Goal: Task Accomplishment & Management: Manage account settings

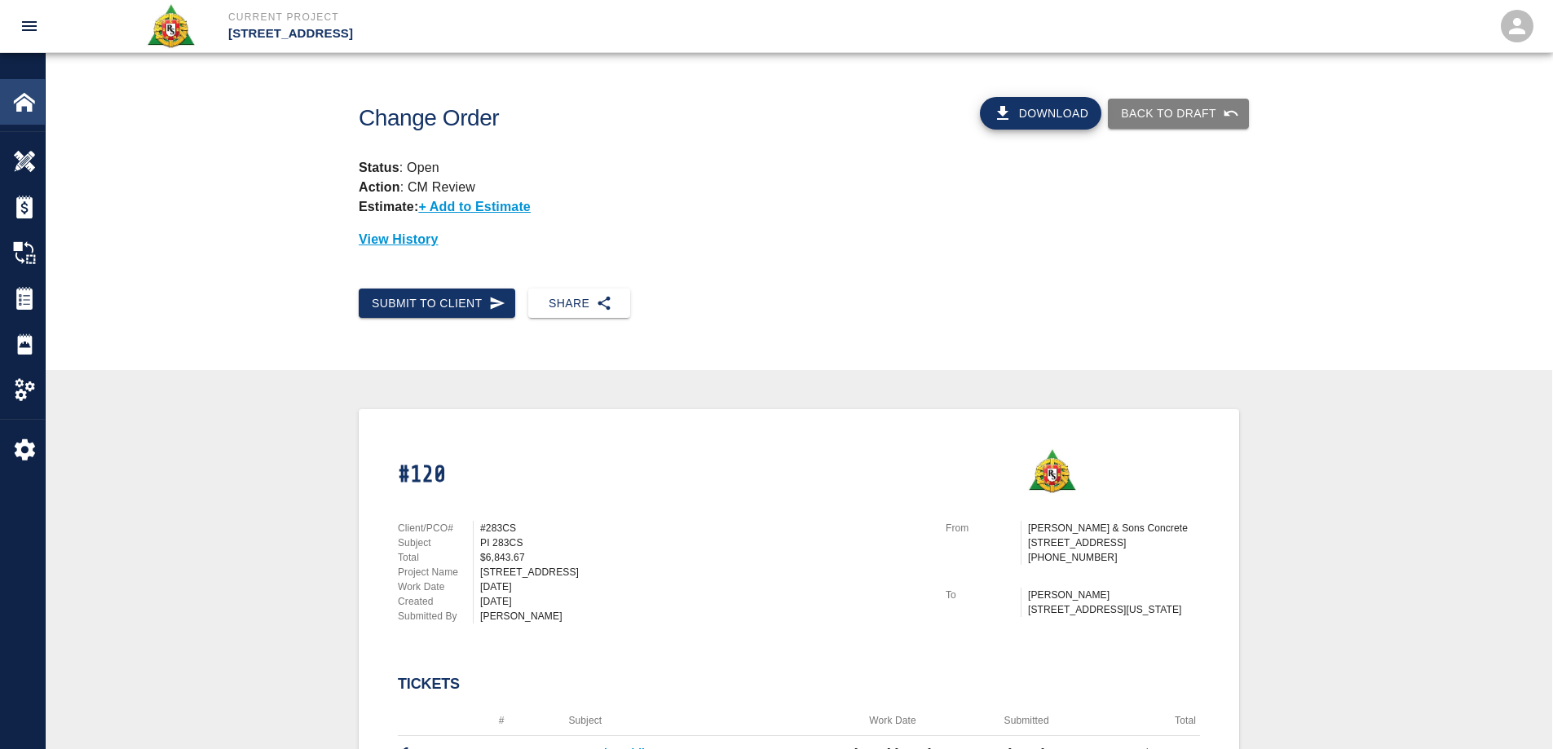
scroll to position [245, 0]
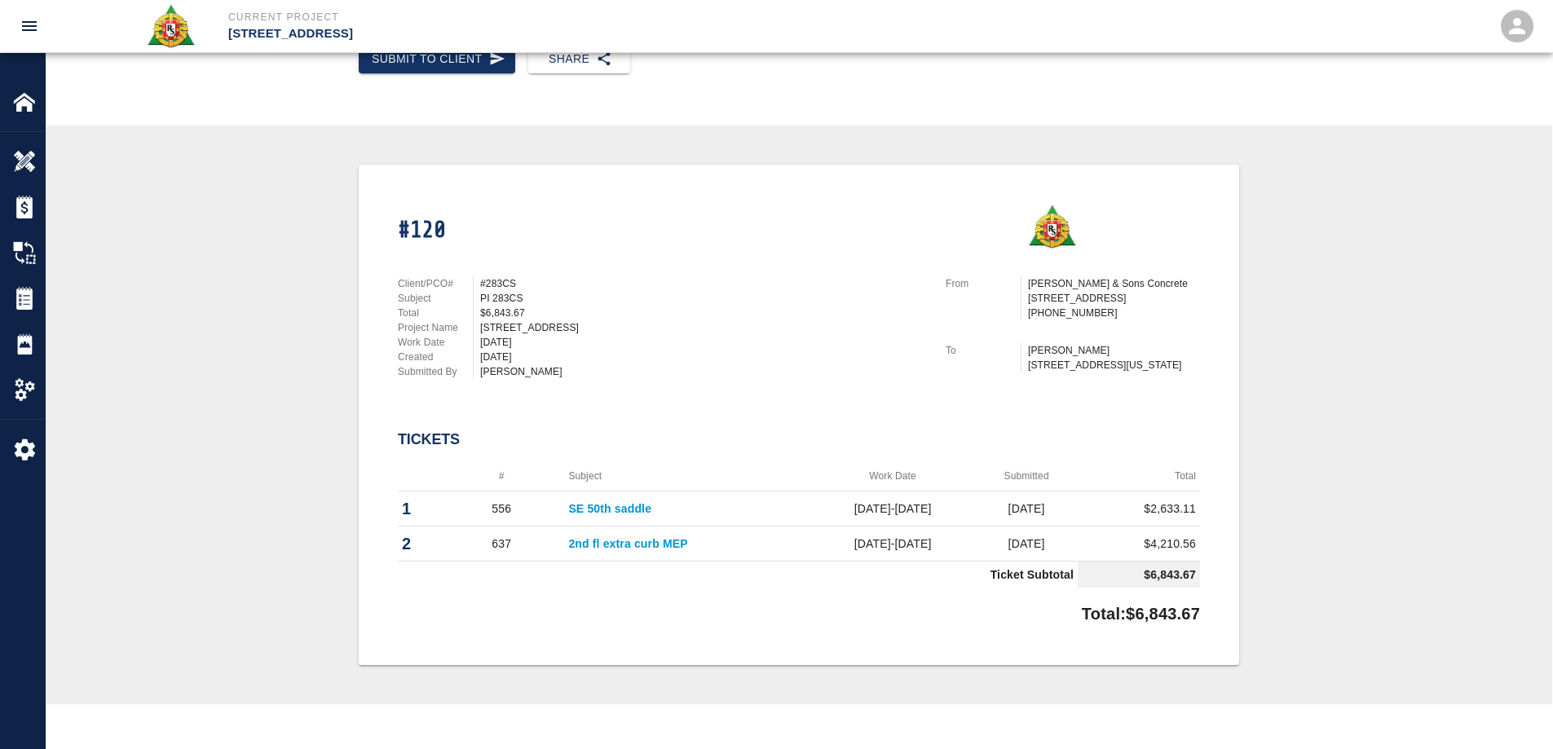
drag, startPoint x: 25, startPoint y: 109, endPoint x: 665, endPoint y: 5, distance: 648.6
click at [24, 108] on img at bounding box center [24, 102] width 23 height 23
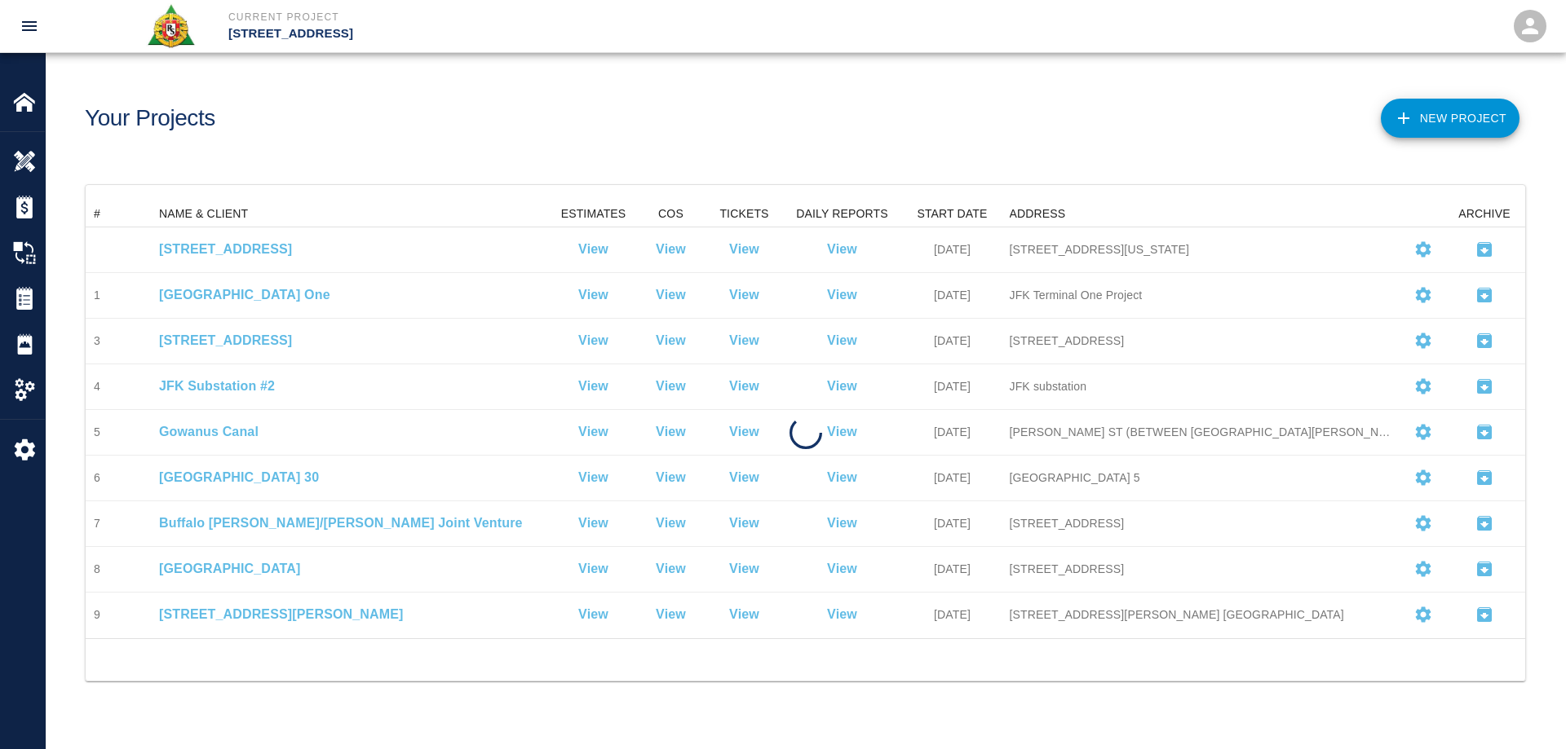
scroll to position [425, 1427]
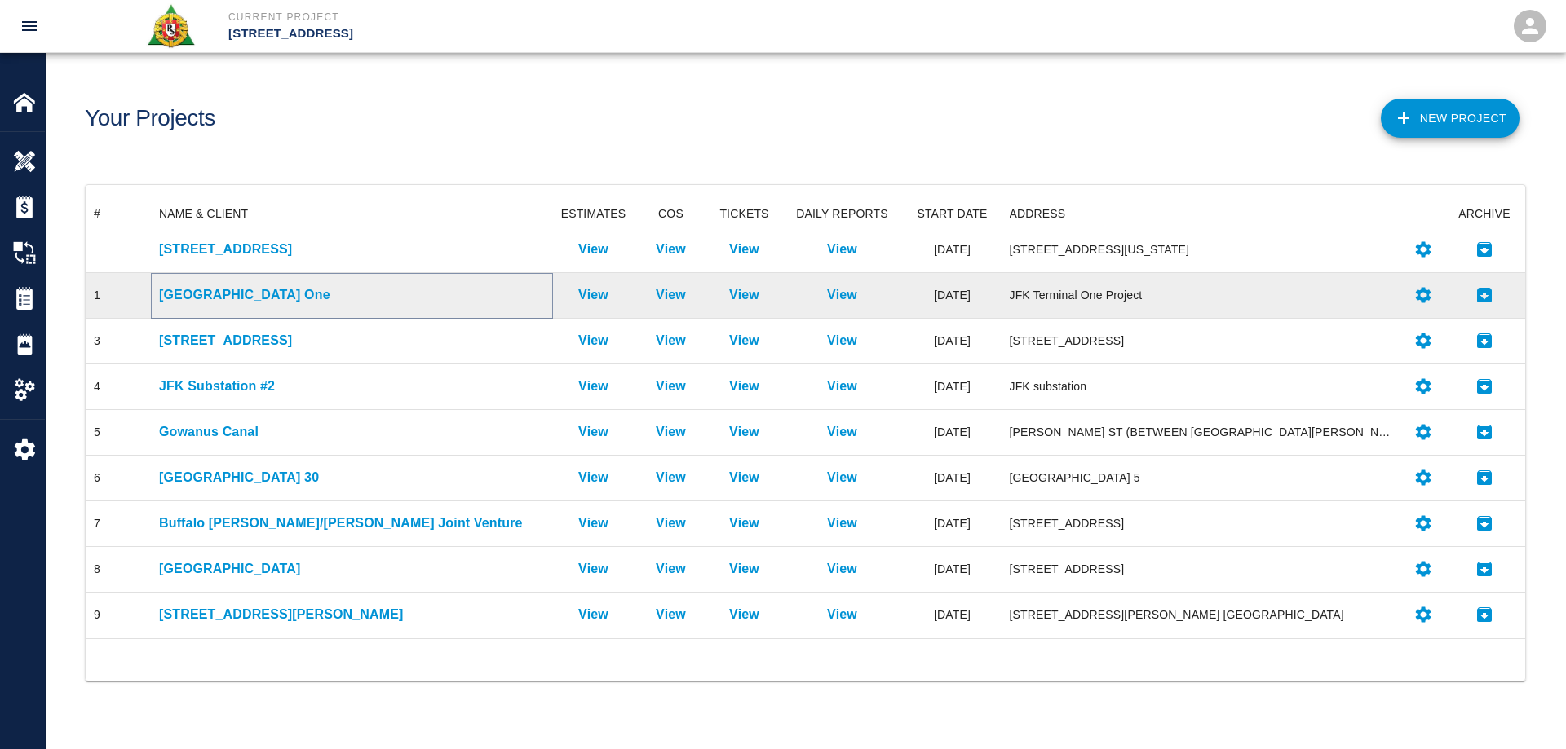
click at [243, 298] on p "JFK Terminal One" at bounding box center [352, 295] width 386 height 20
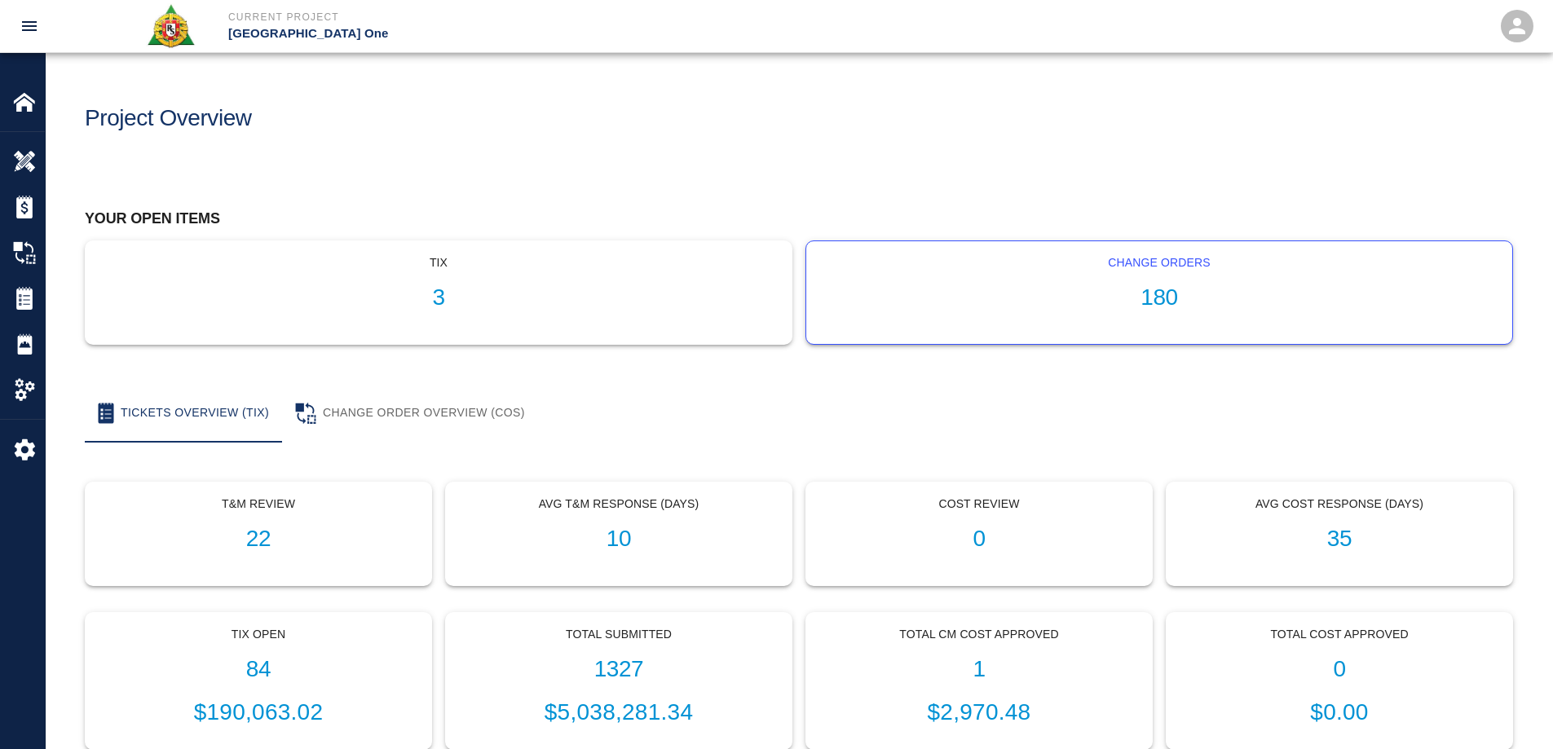
click at [1191, 276] on div "Change Orders 180" at bounding box center [1159, 292] width 706 height 103
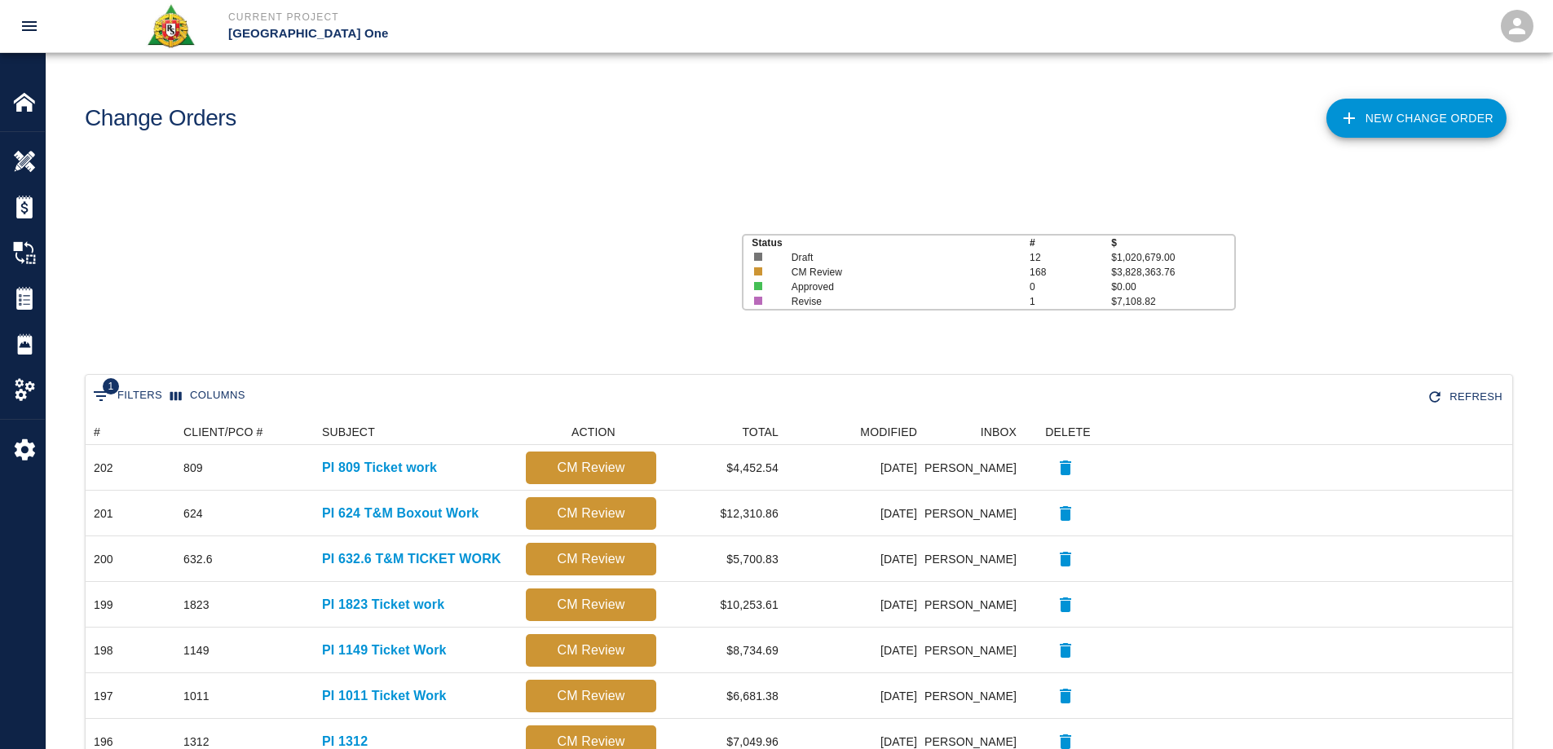
scroll to position [13, 13]
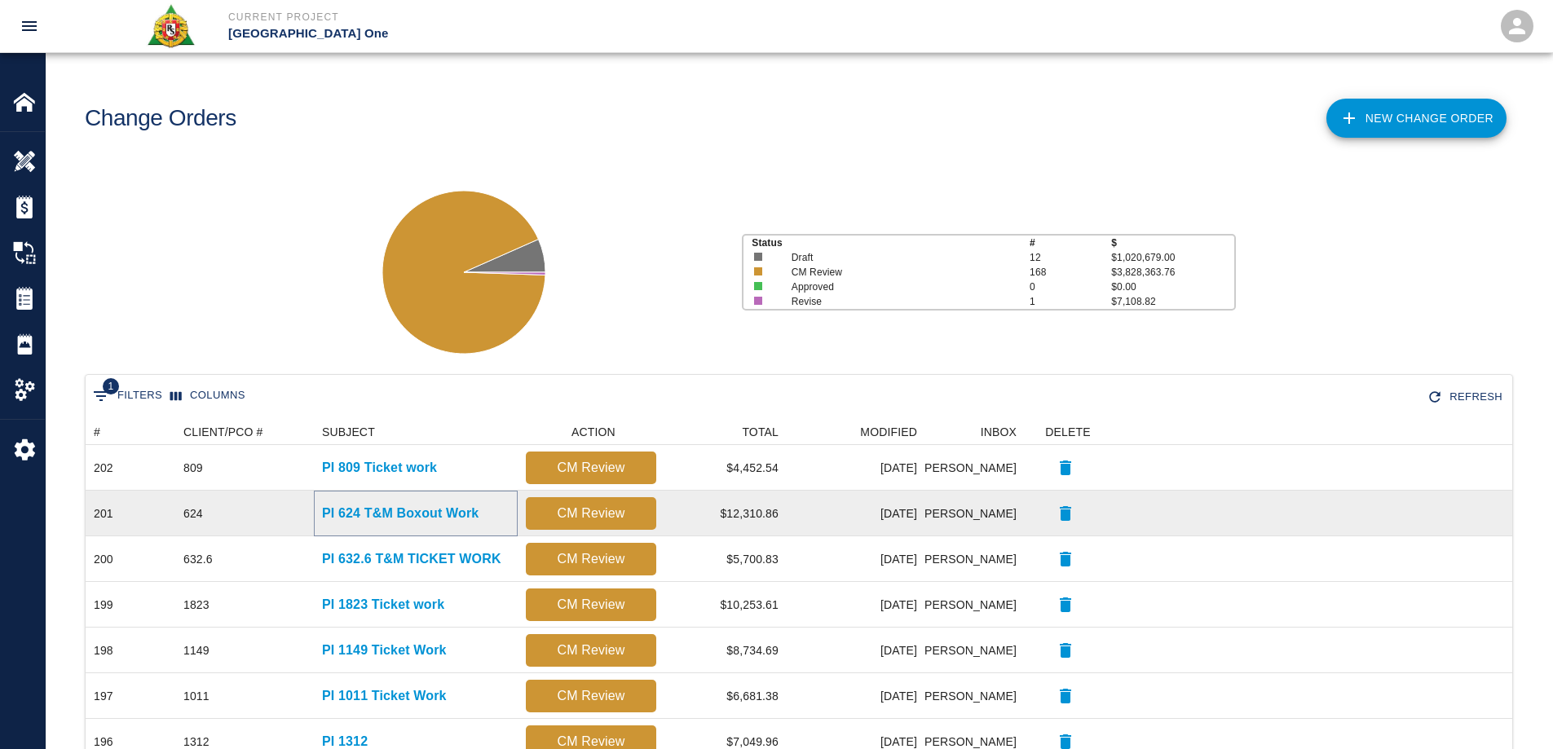
click at [444, 506] on p "PI 624 T&M Boxout Work" at bounding box center [400, 514] width 157 height 20
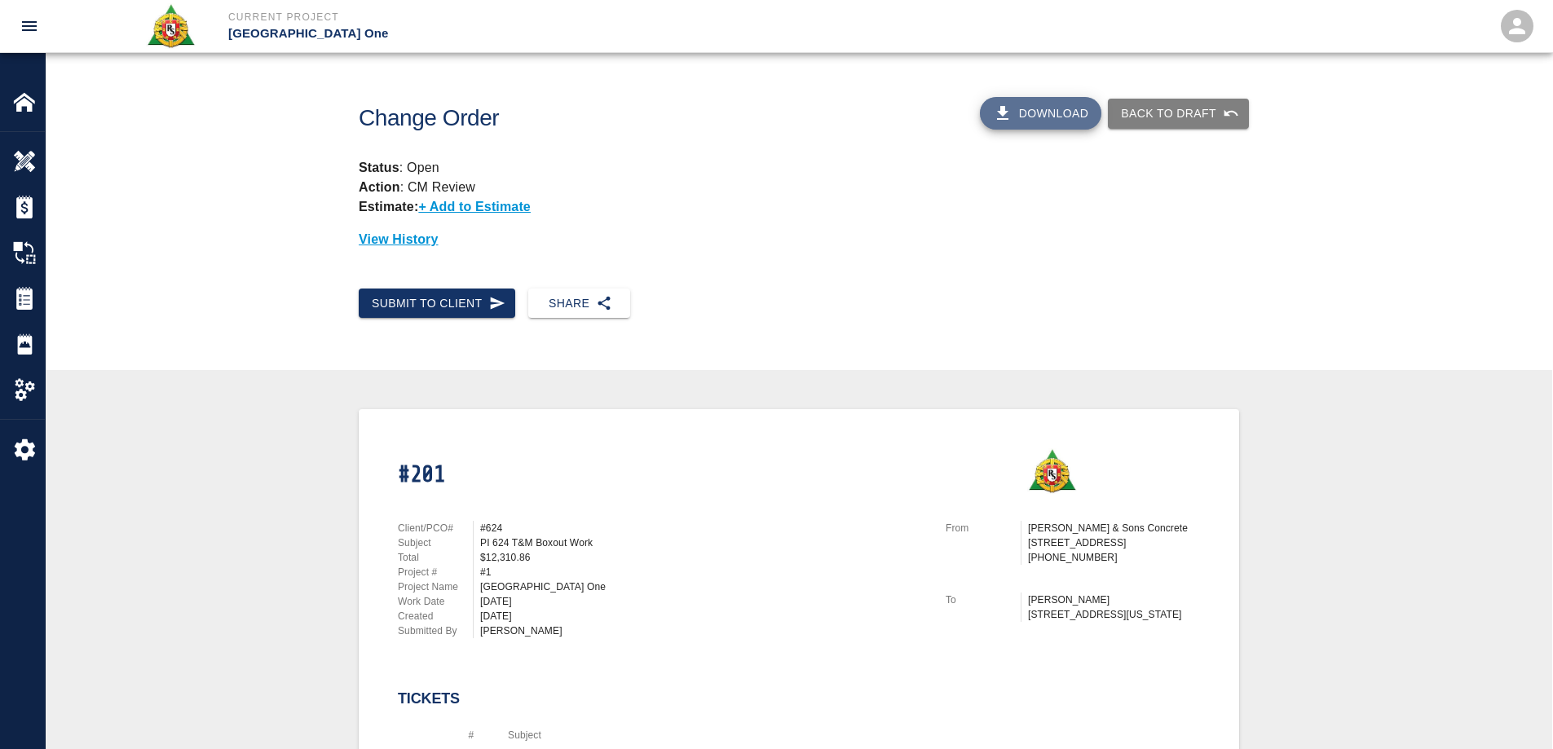
click at [1058, 117] on button "Download" at bounding box center [1041, 113] width 122 height 33
drag, startPoint x: 19, startPoint y: 104, endPoint x: 27, endPoint y: 105, distance: 8.2
click at [19, 104] on img at bounding box center [24, 102] width 23 height 23
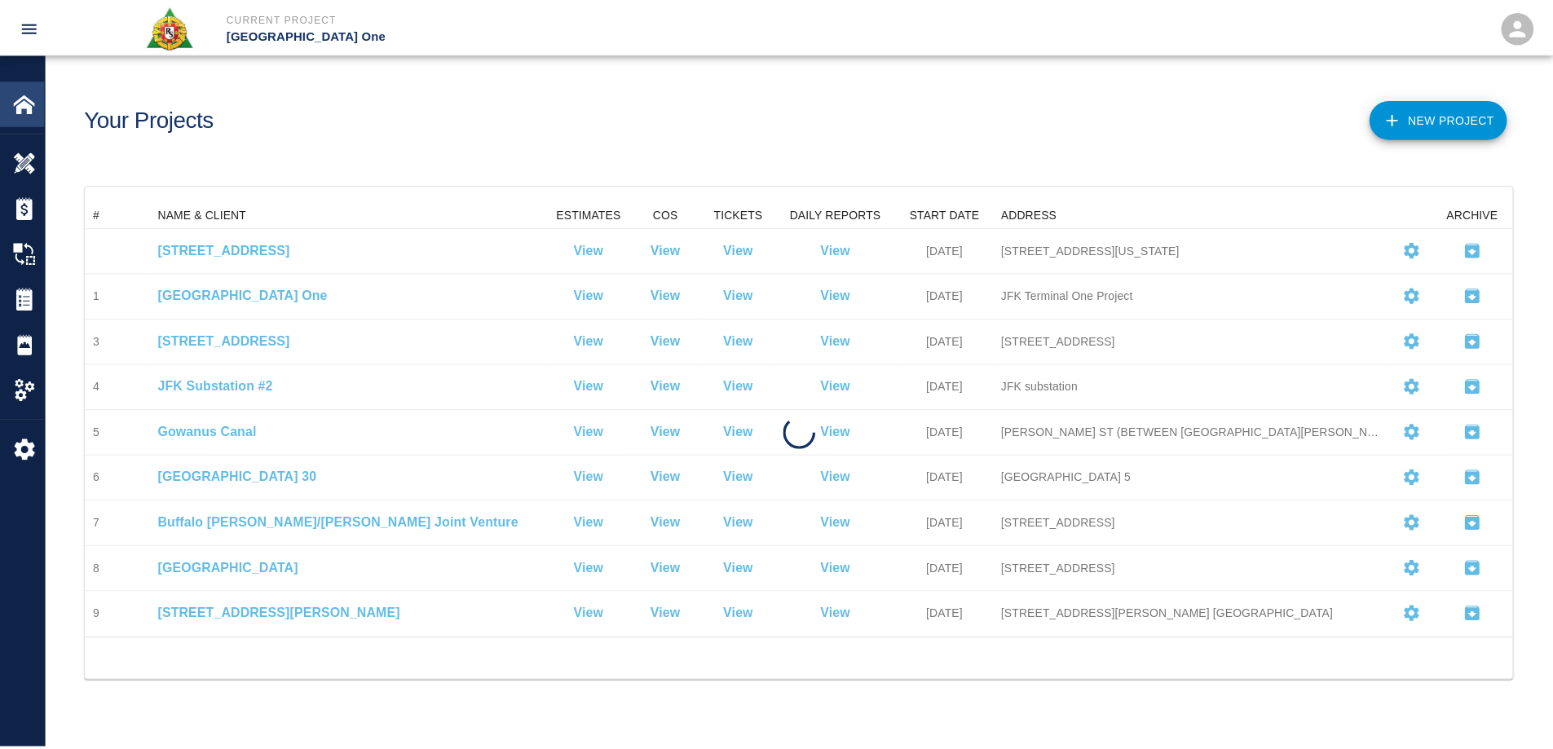
scroll to position [425, 1427]
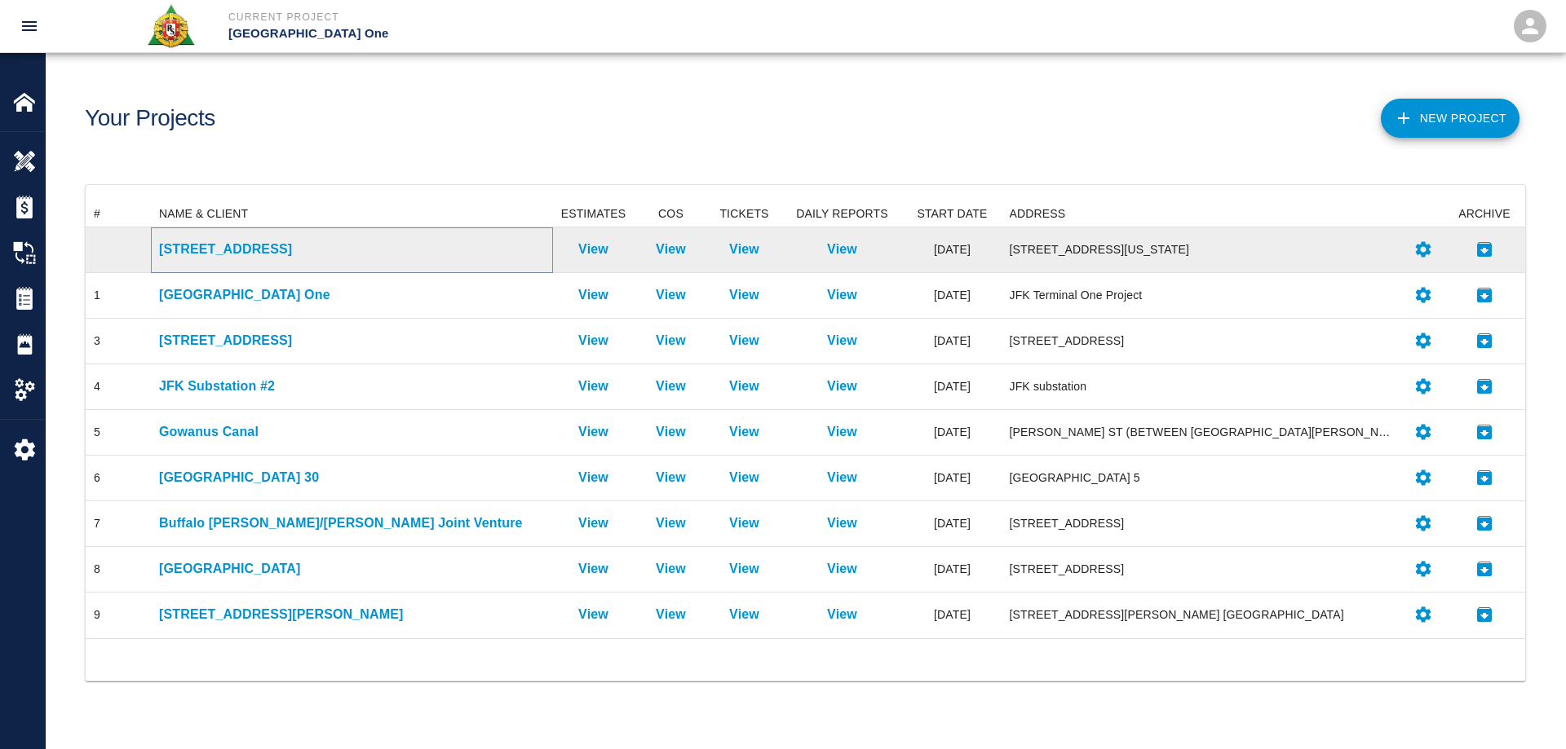
click at [242, 248] on p "[STREET_ADDRESS]" at bounding box center [352, 250] width 386 height 20
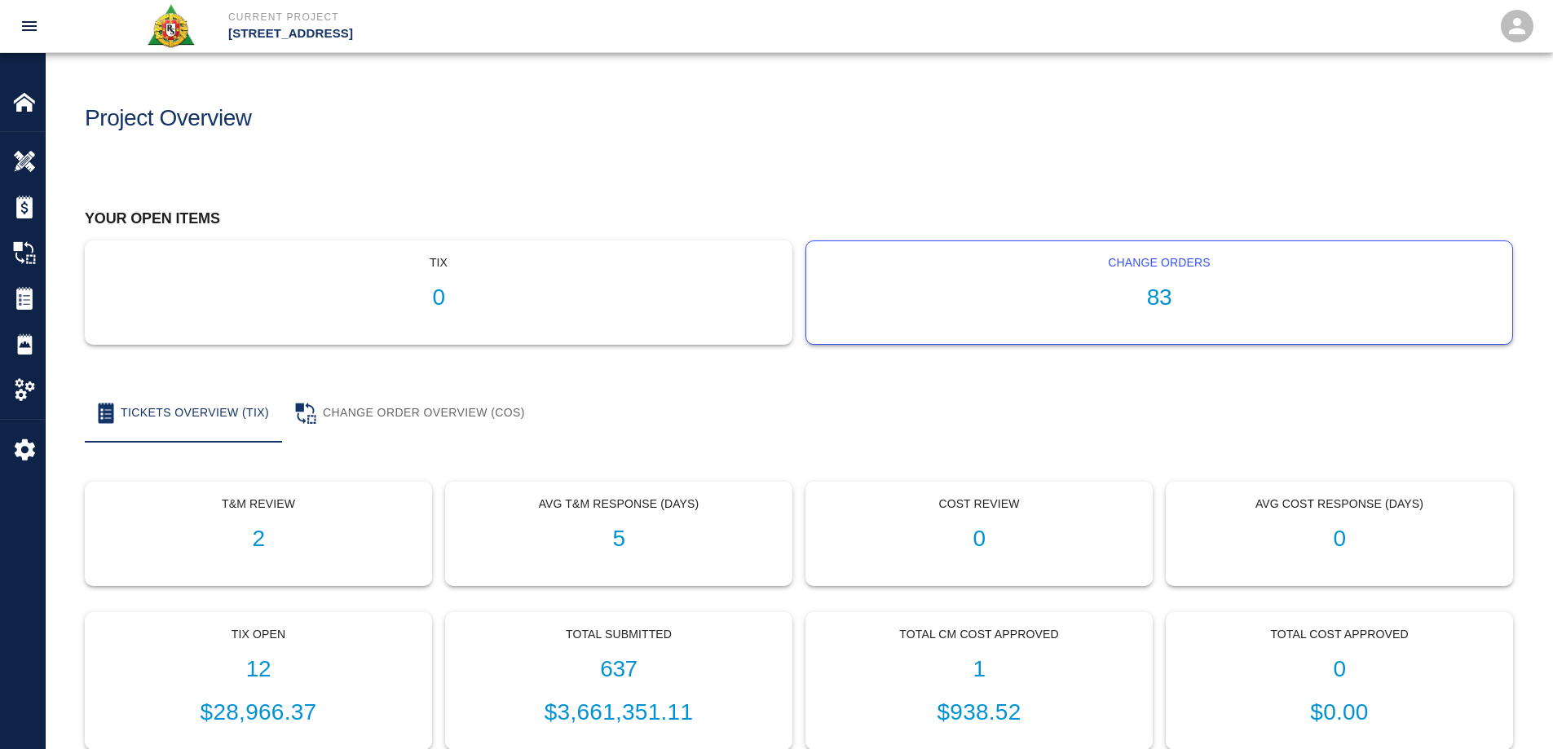
click at [1168, 298] on h1 "83" at bounding box center [1160, 298] width 680 height 27
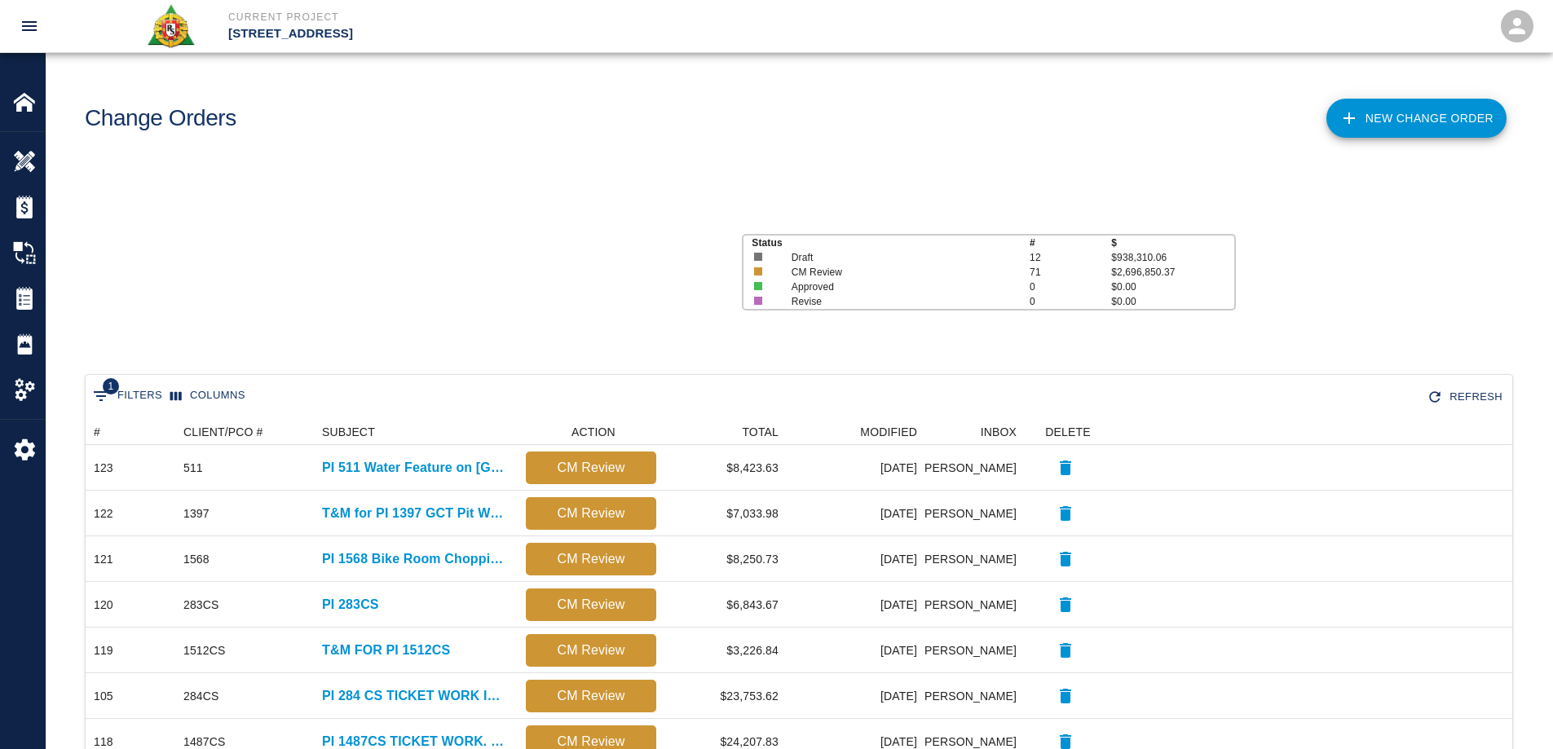
scroll to position [927, 1415]
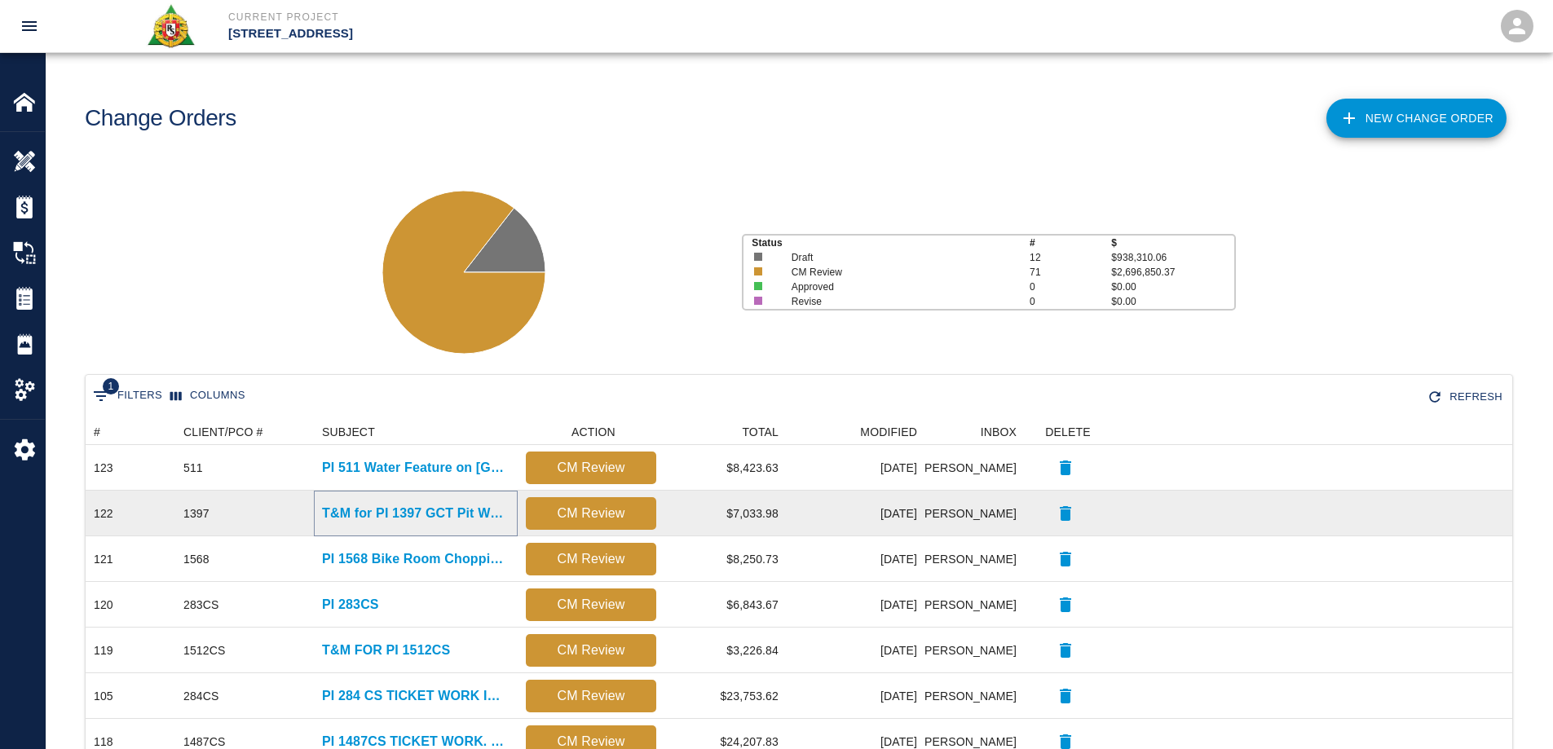
click at [397, 504] on p "T&M for PI 1397 GCT Pit Work" at bounding box center [416, 514] width 188 height 20
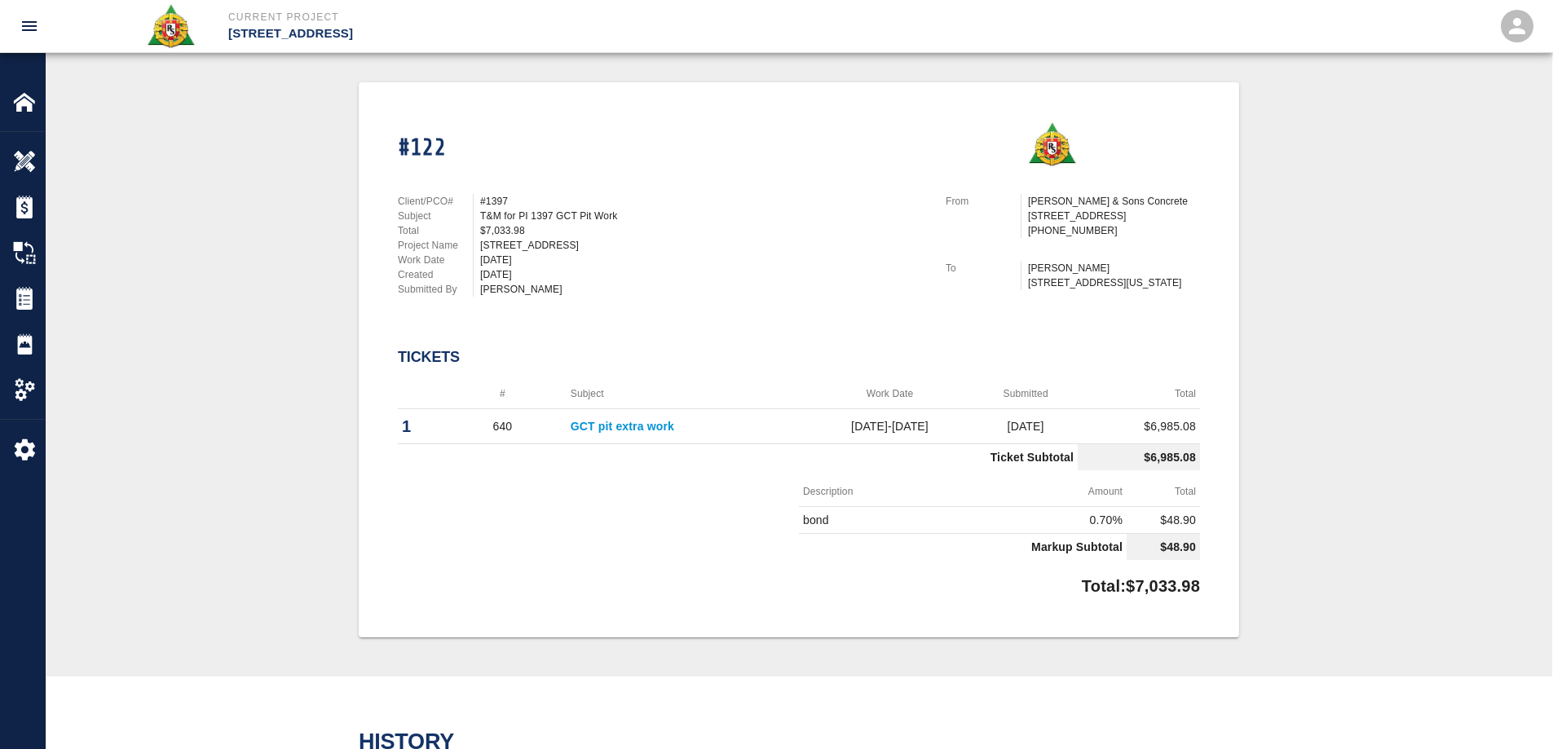
scroll to position [47, 0]
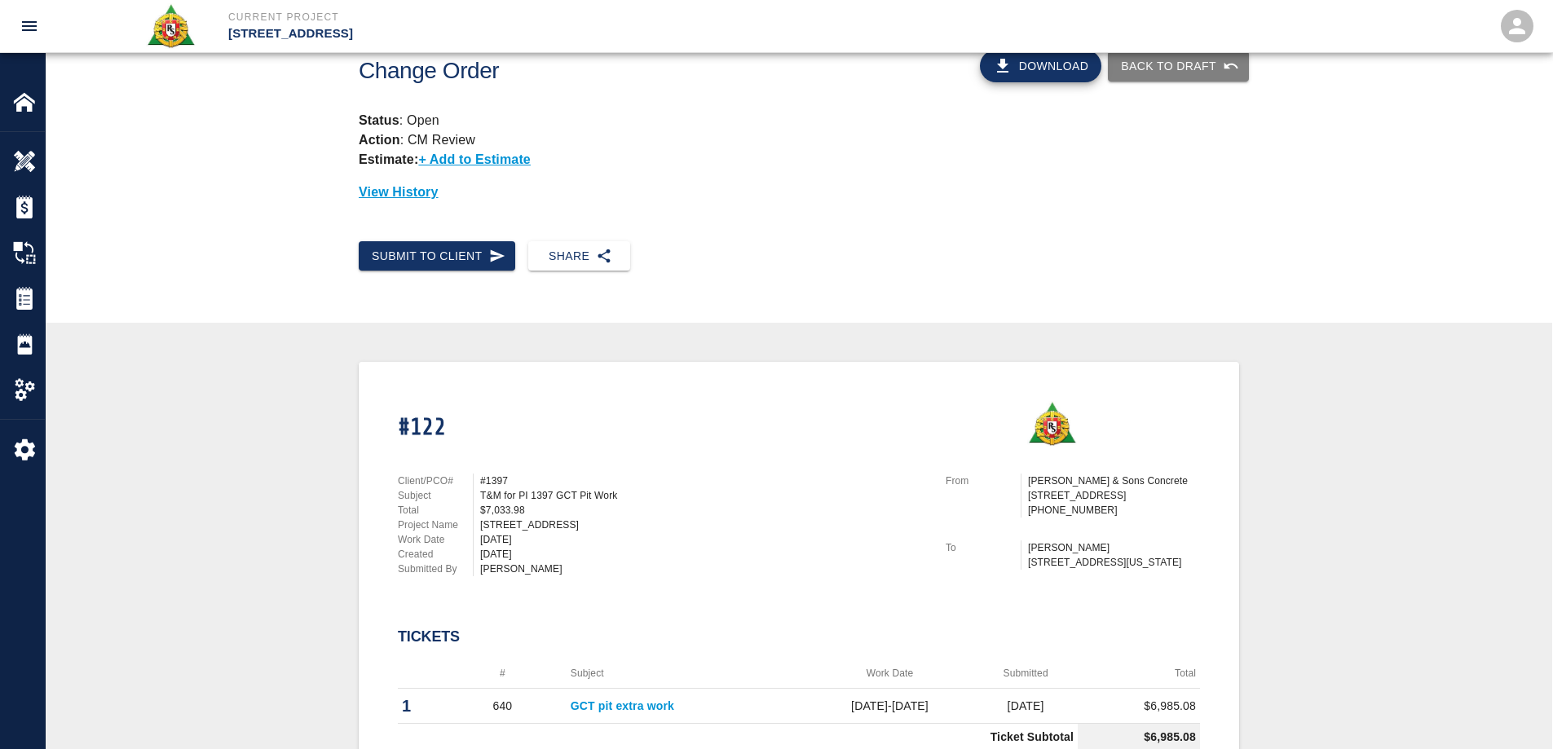
click at [655, 705] on link "GCT pit extra work" at bounding box center [623, 706] width 104 height 13
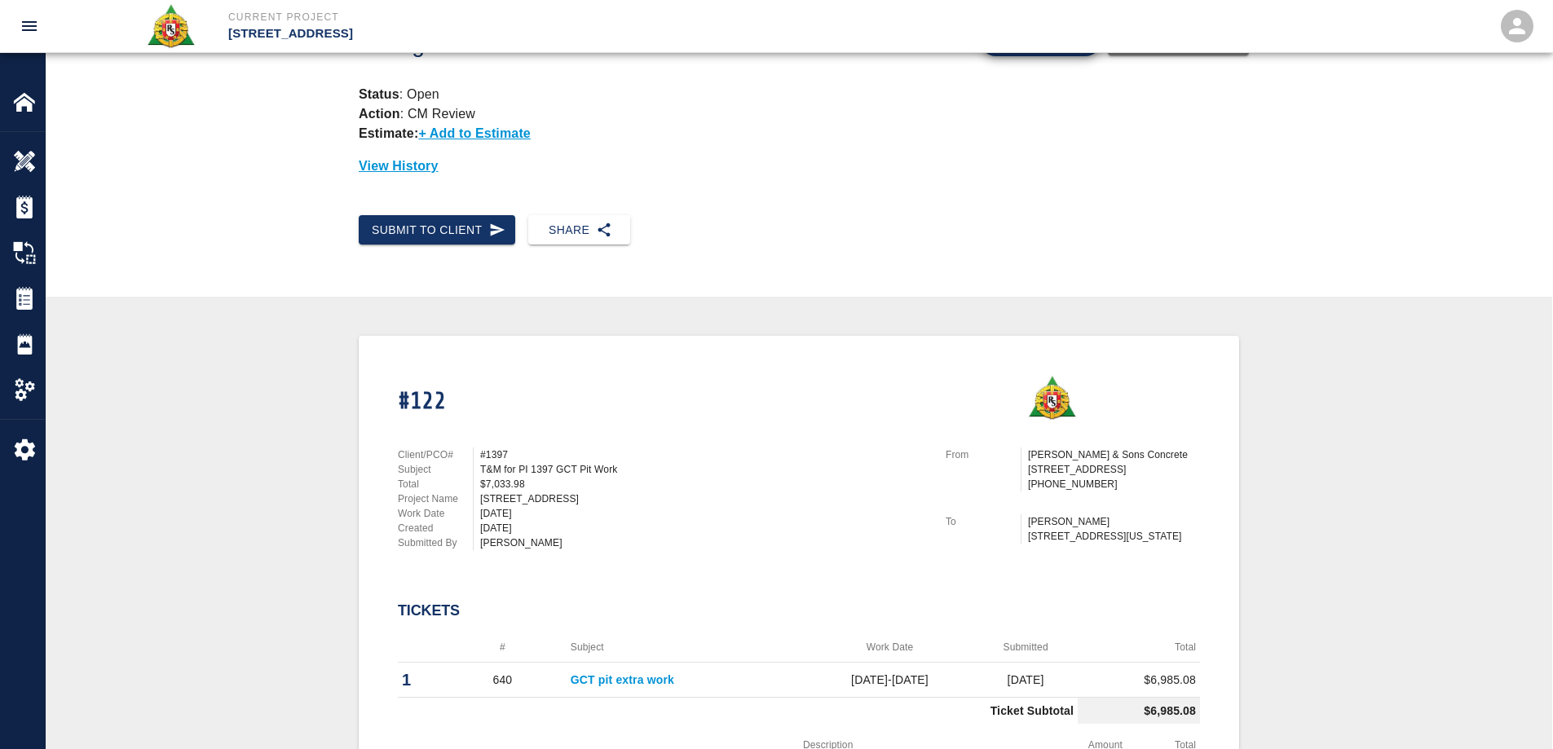
scroll to position [0, 0]
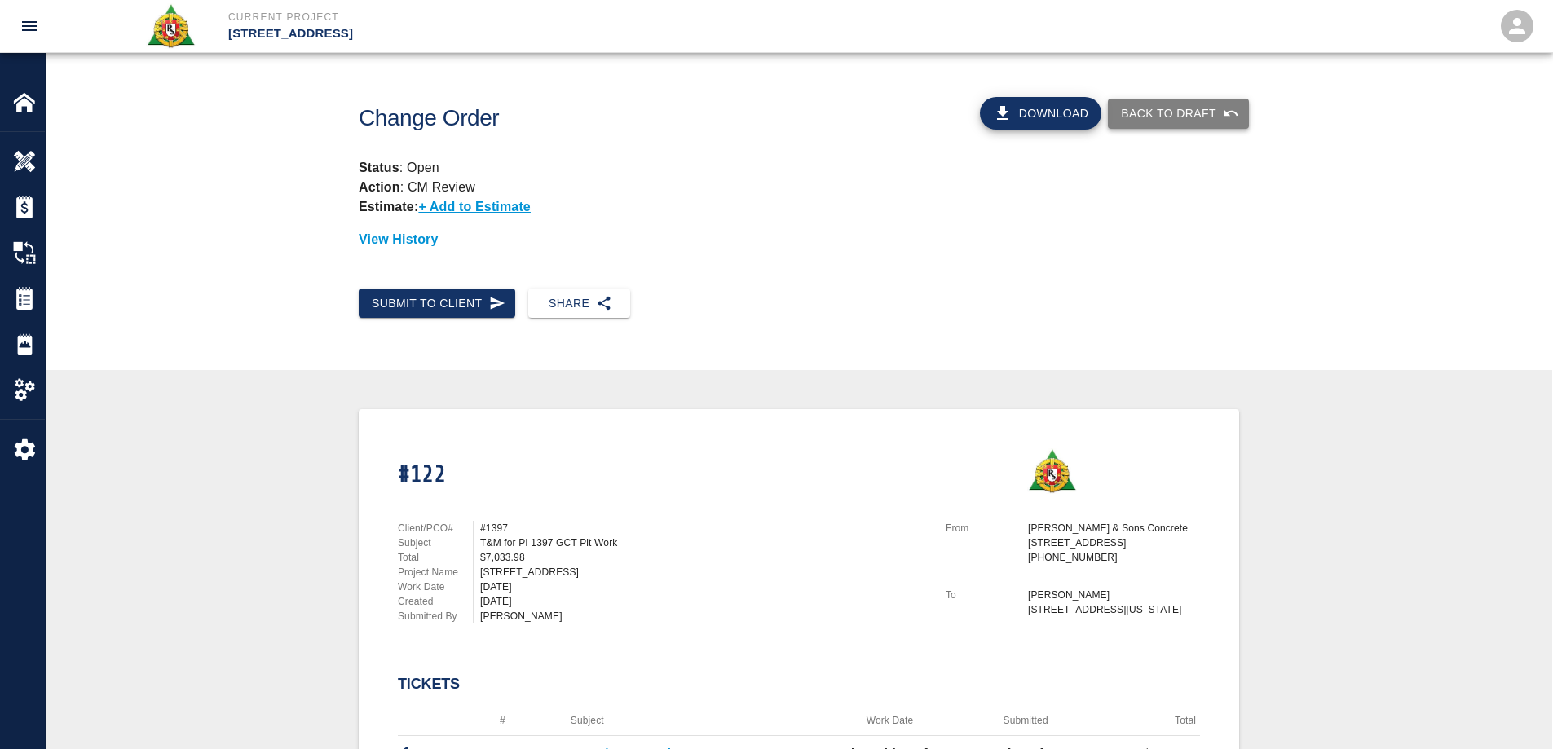
click at [1183, 111] on button "Back to Draft" at bounding box center [1178, 114] width 141 height 30
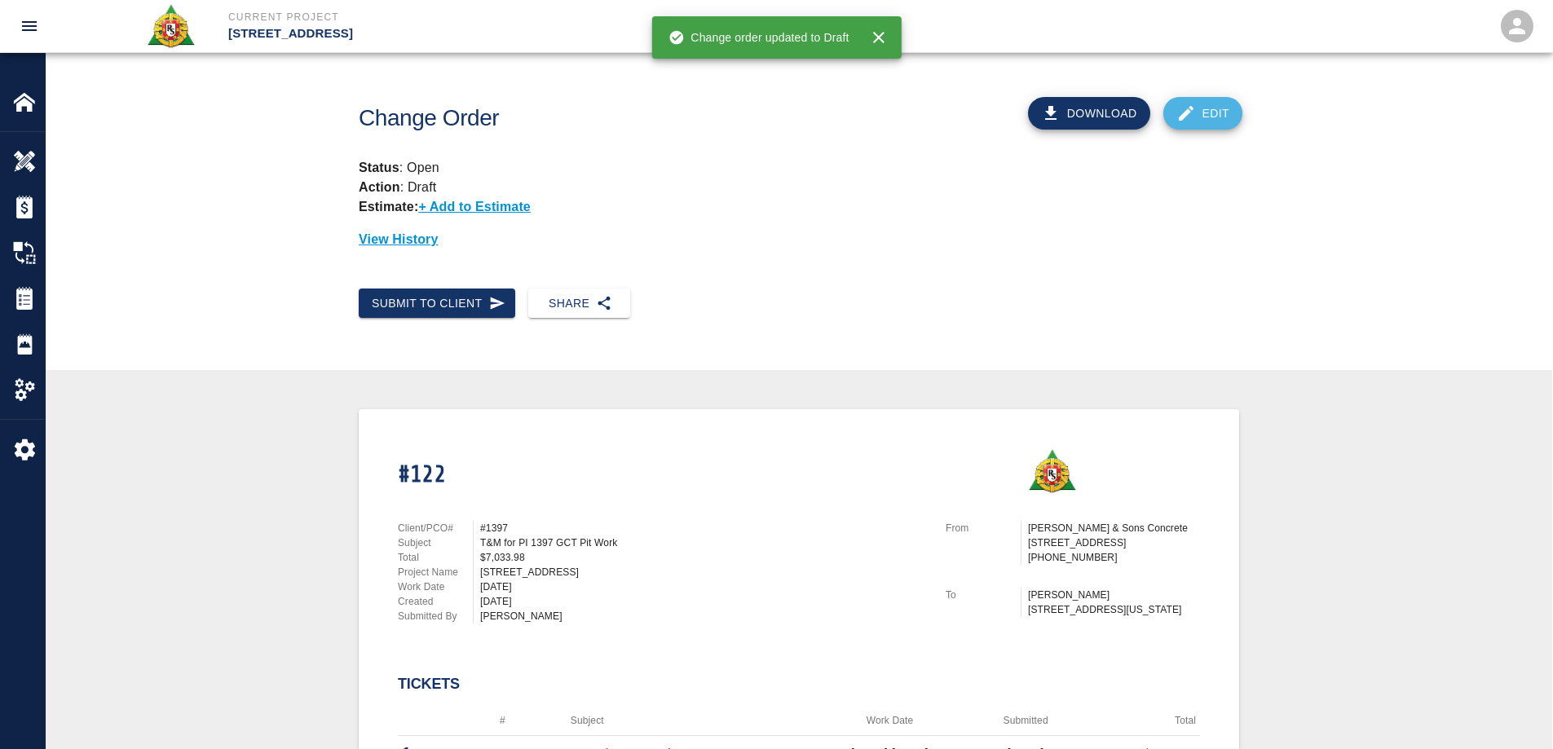
click at [1183, 111] on icon at bounding box center [1187, 114] width 20 height 20
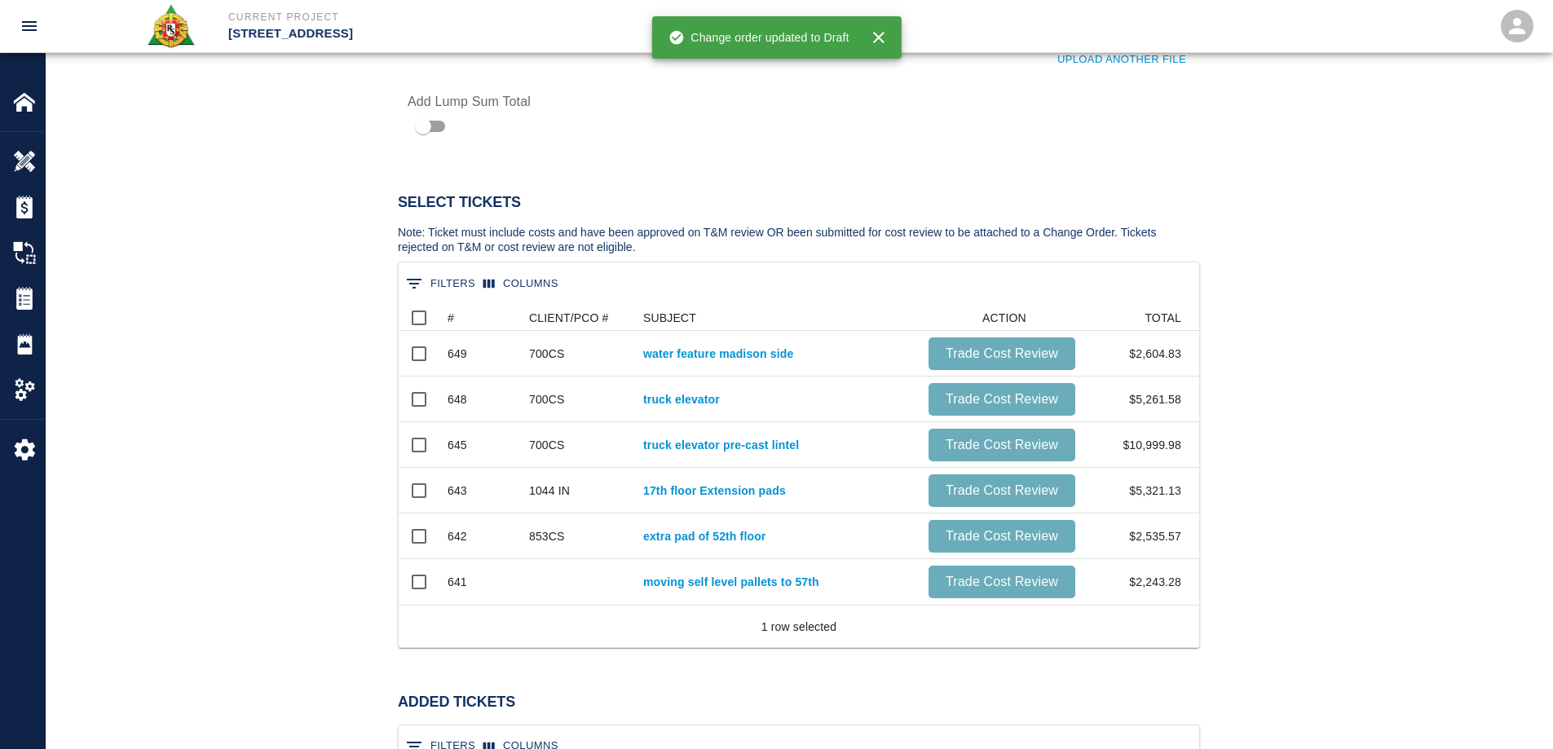
scroll to position [1060, 0]
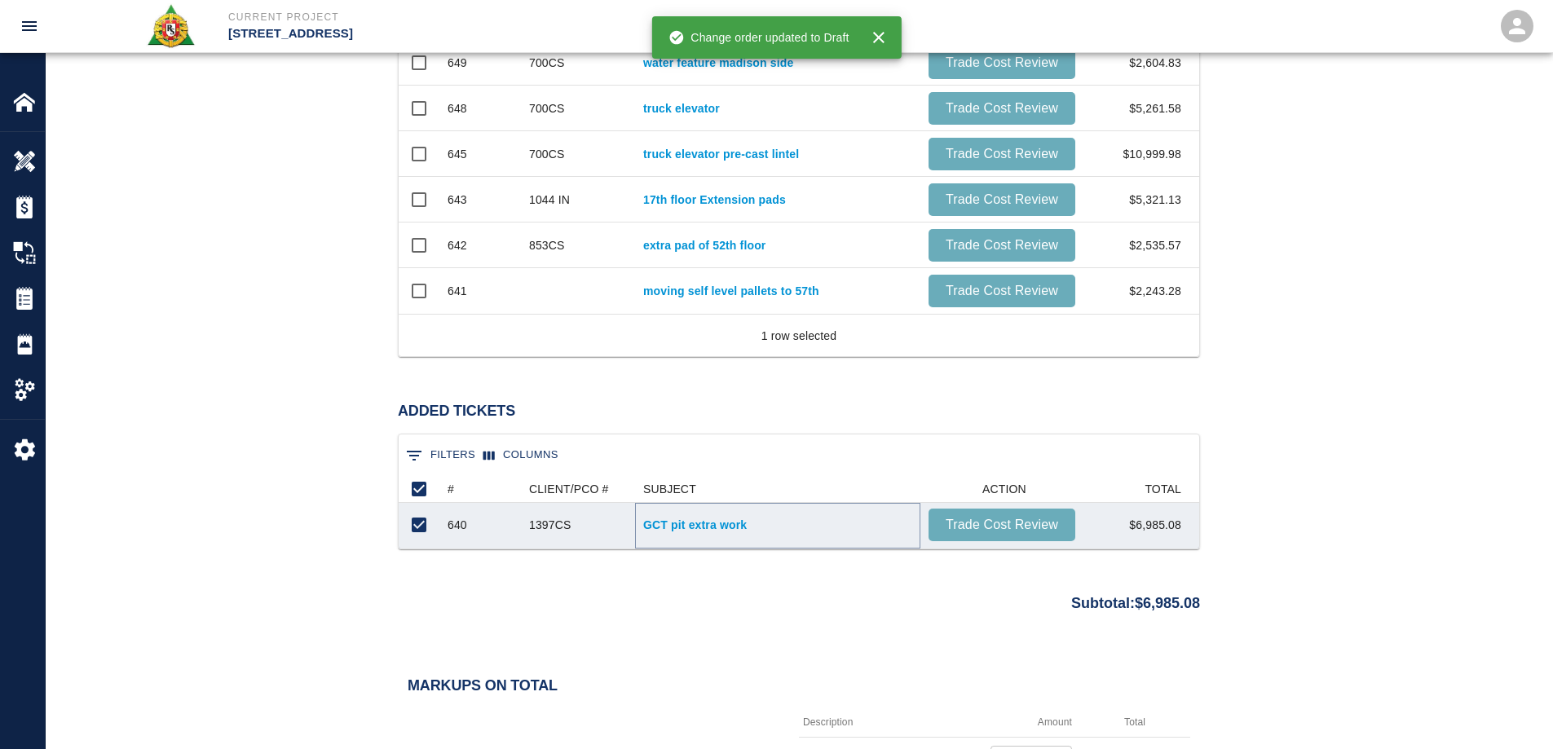
click at [687, 526] on link "GCT pit extra work" at bounding box center [777, 525] width 269 height 16
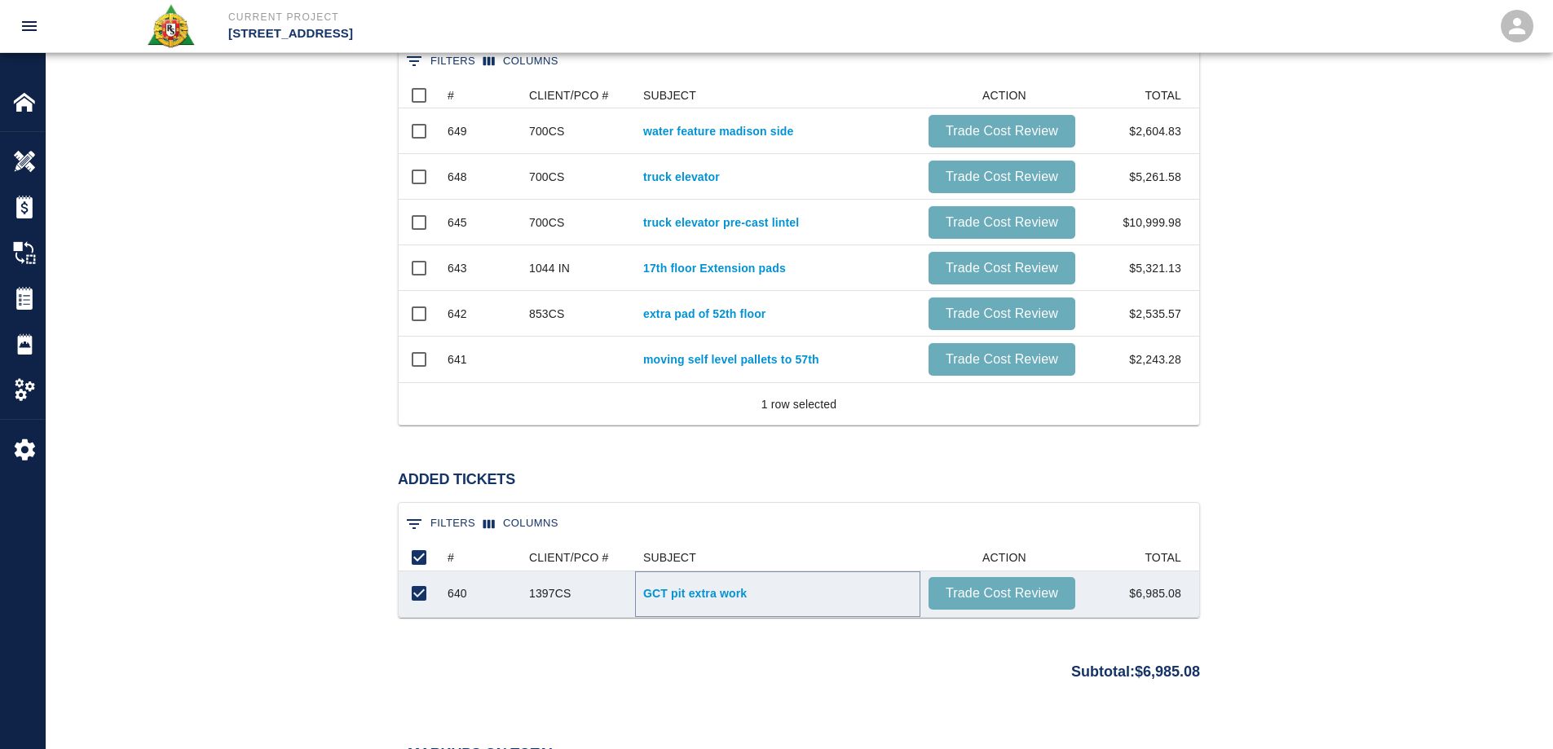
scroll to position [979, 0]
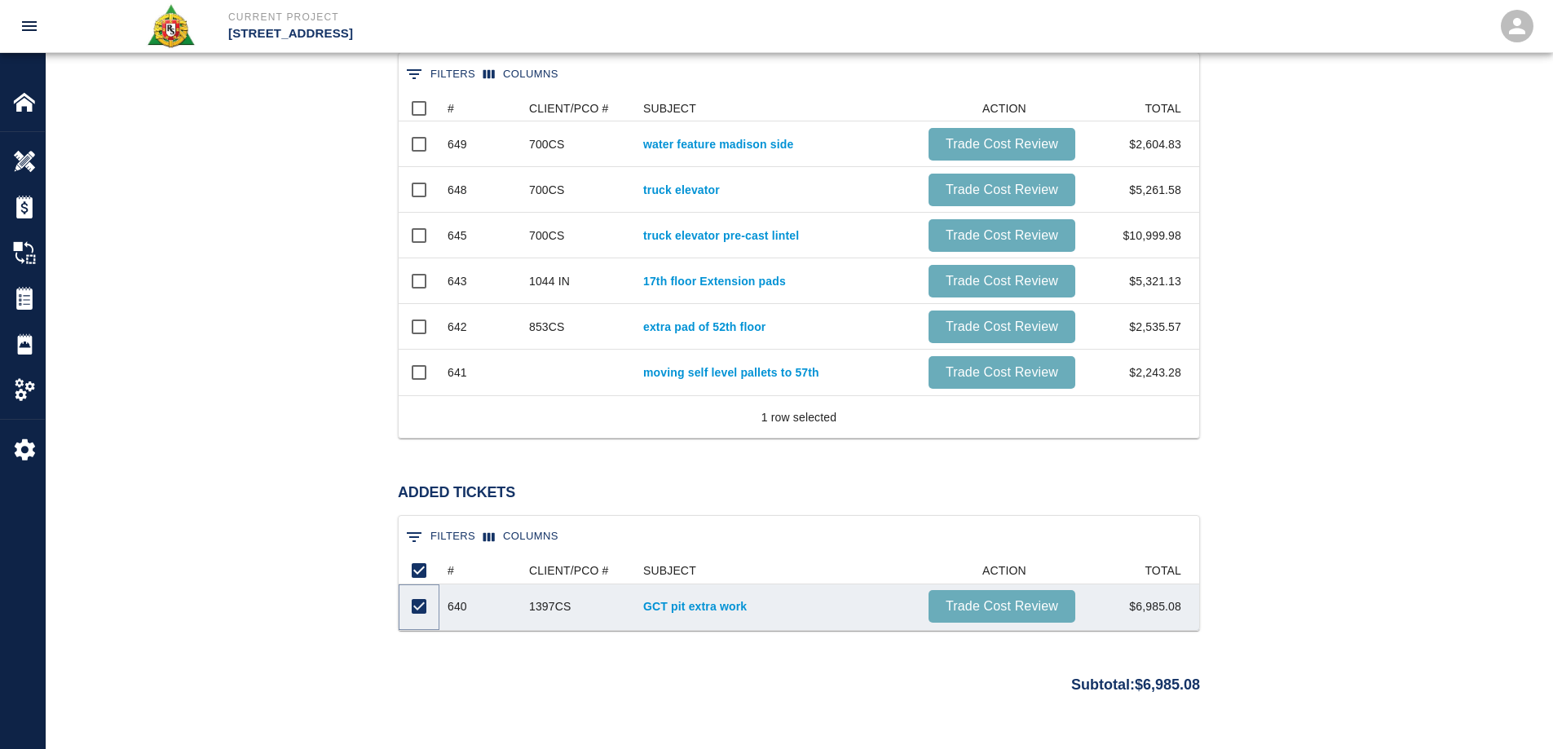
click at [418, 607] on input "Unselect row" at bounding box center [419, 607] width 34 height 34
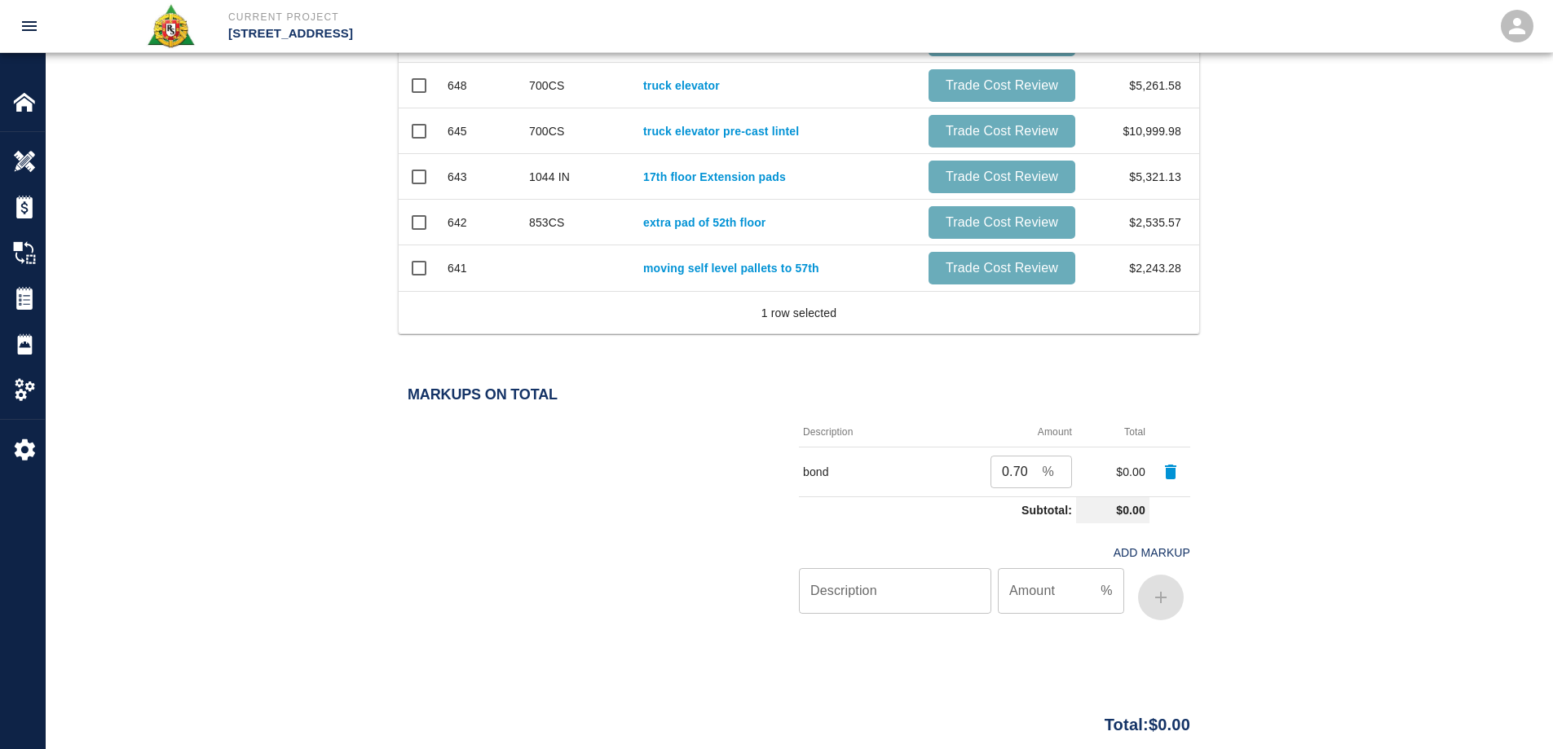
scroll to position [1252, 0]
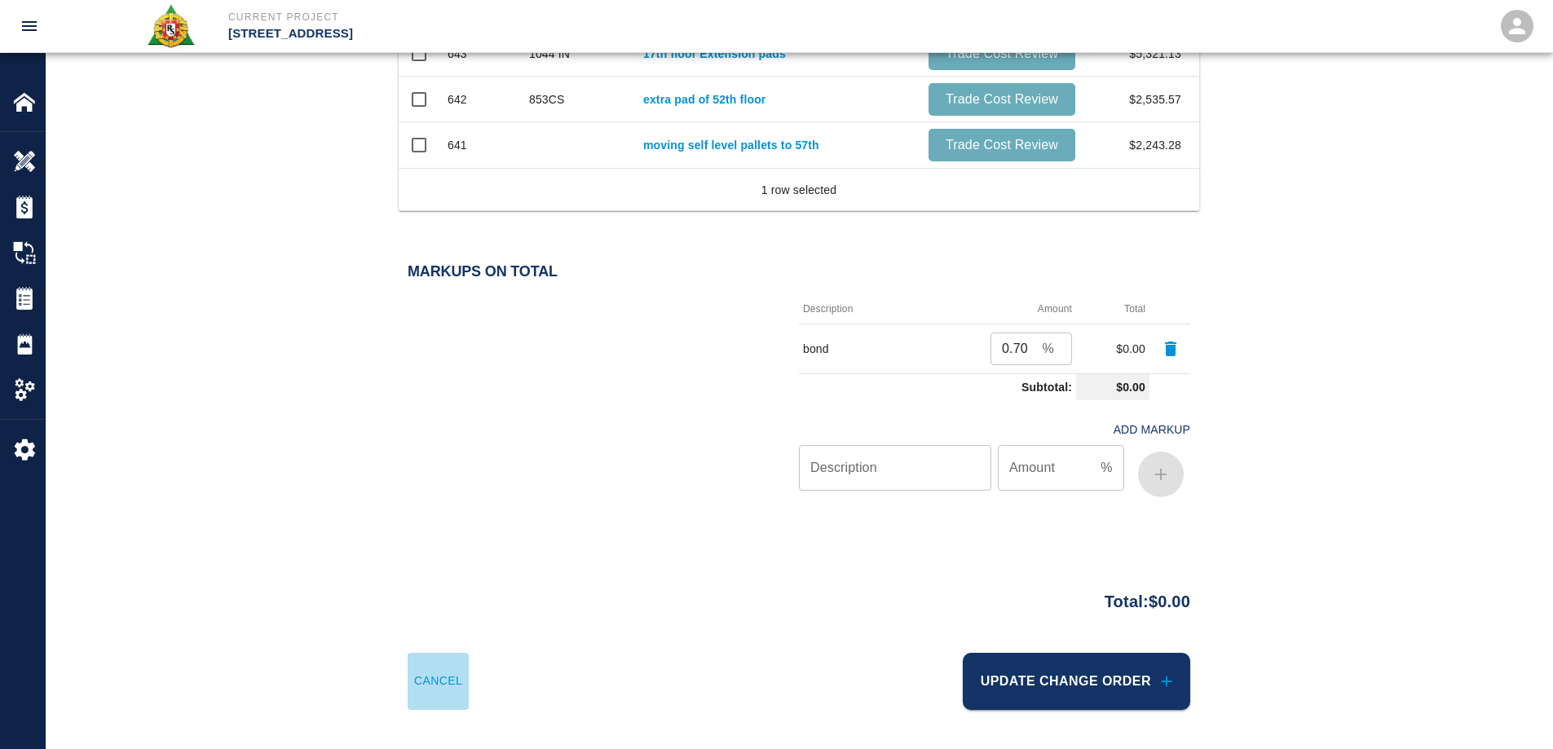
click at [451, 677] on button "Cancel" at bounding box center [438, 681] width 61 height 57
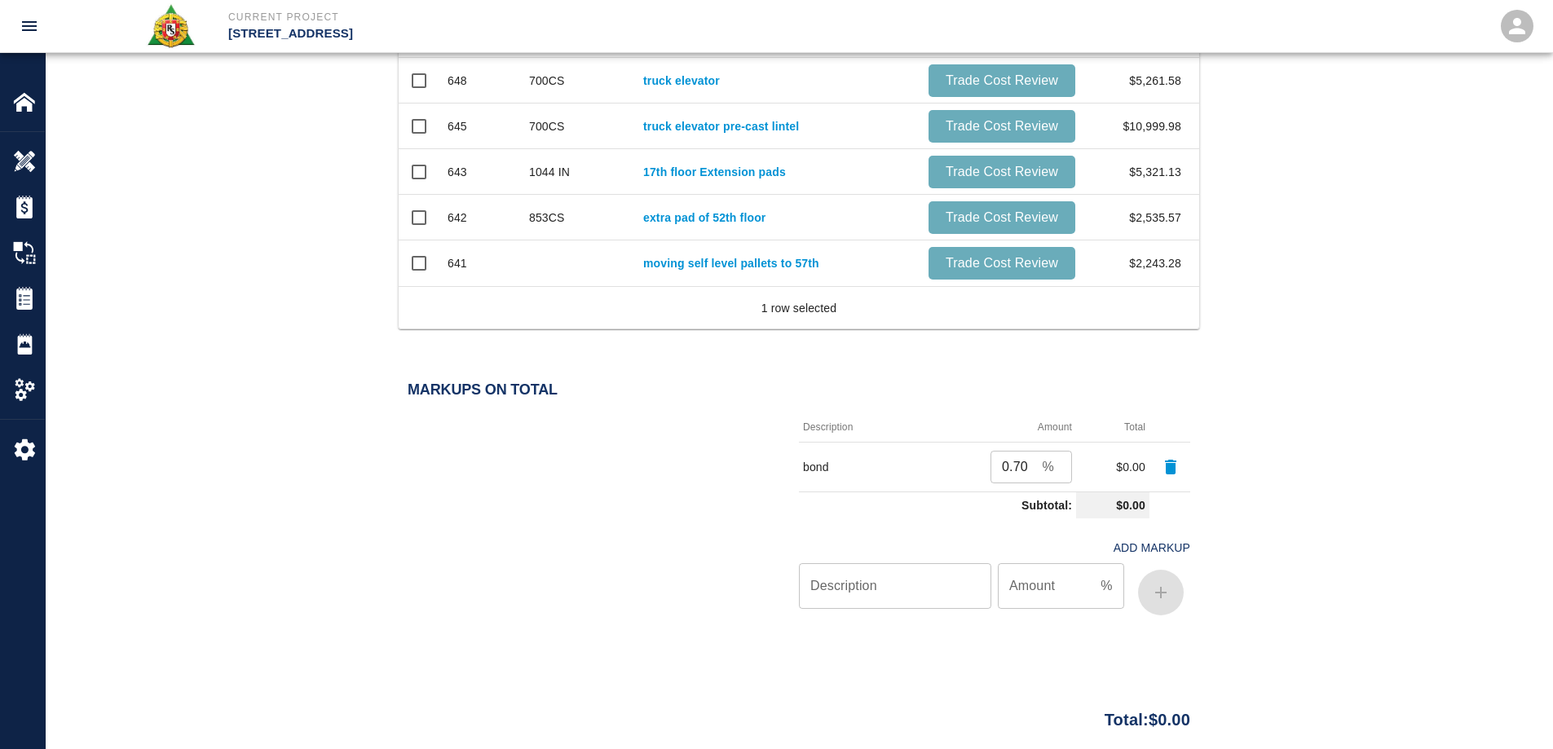
scroll to position [844, 0]
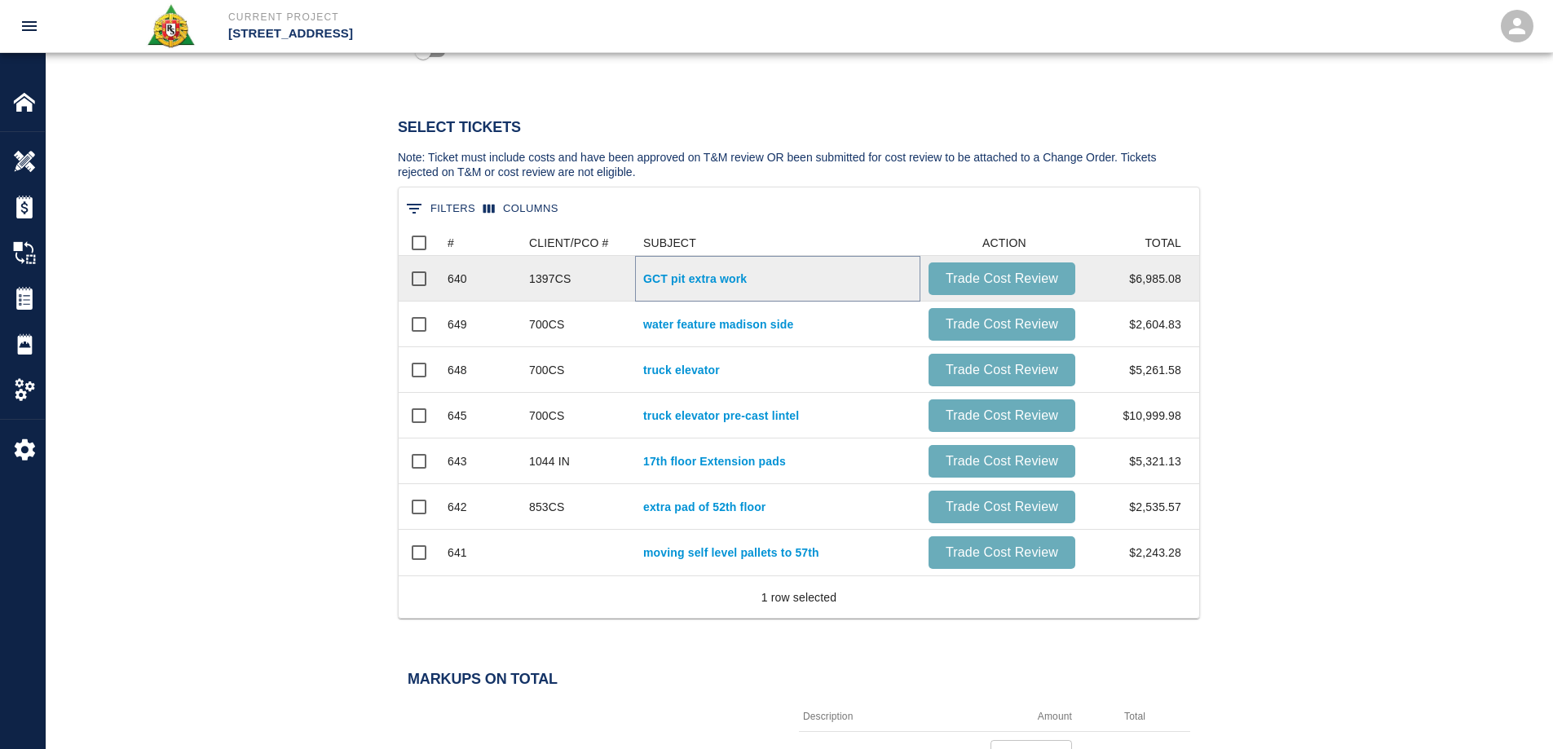
click at [722, 278] on link "GCT pit extra work" at bounding box center [777, 279] width 269 height 16
click at [417, 285] on input "Select row" at bounding box center [419, 279] width 34 height 34
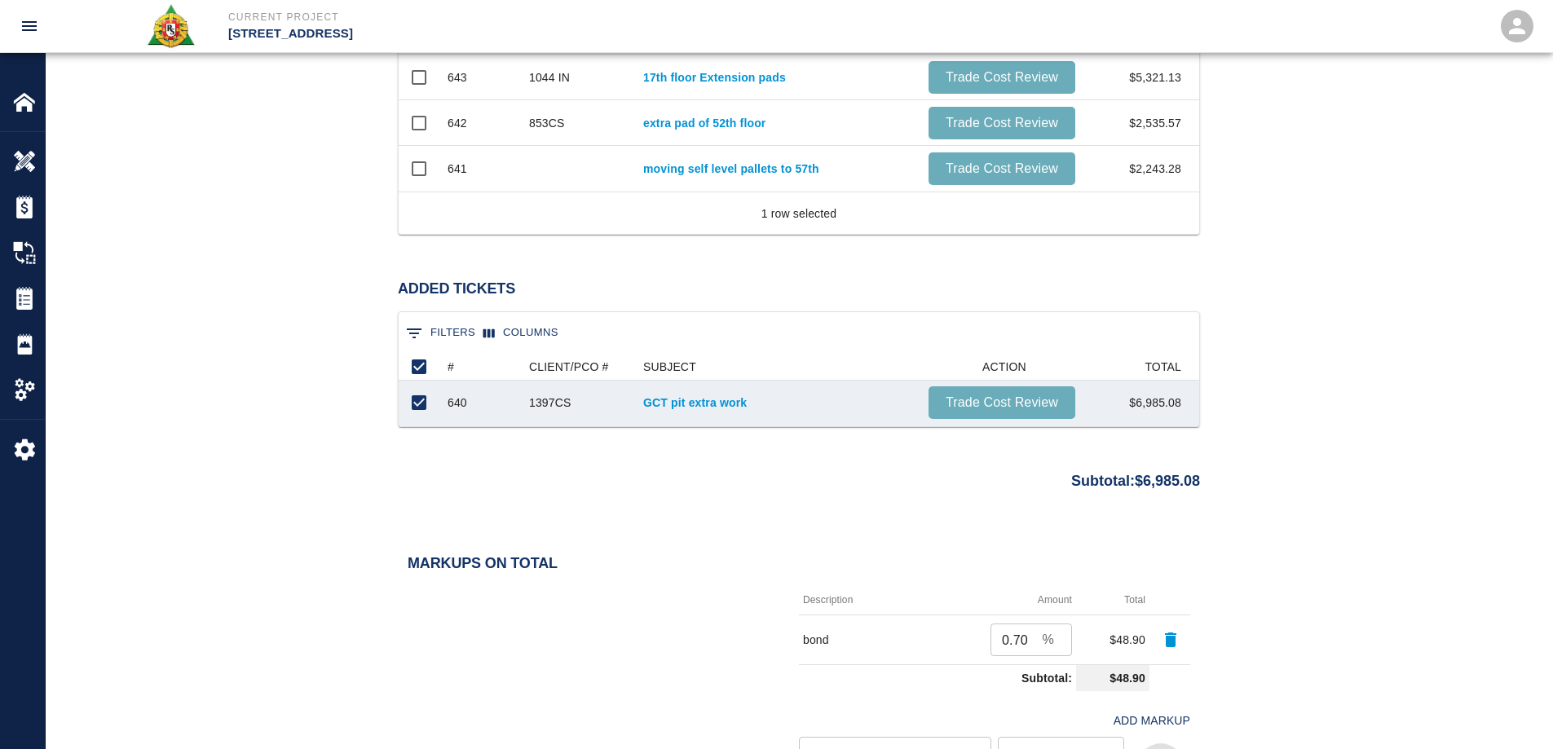
scroll to position [1474, 0]
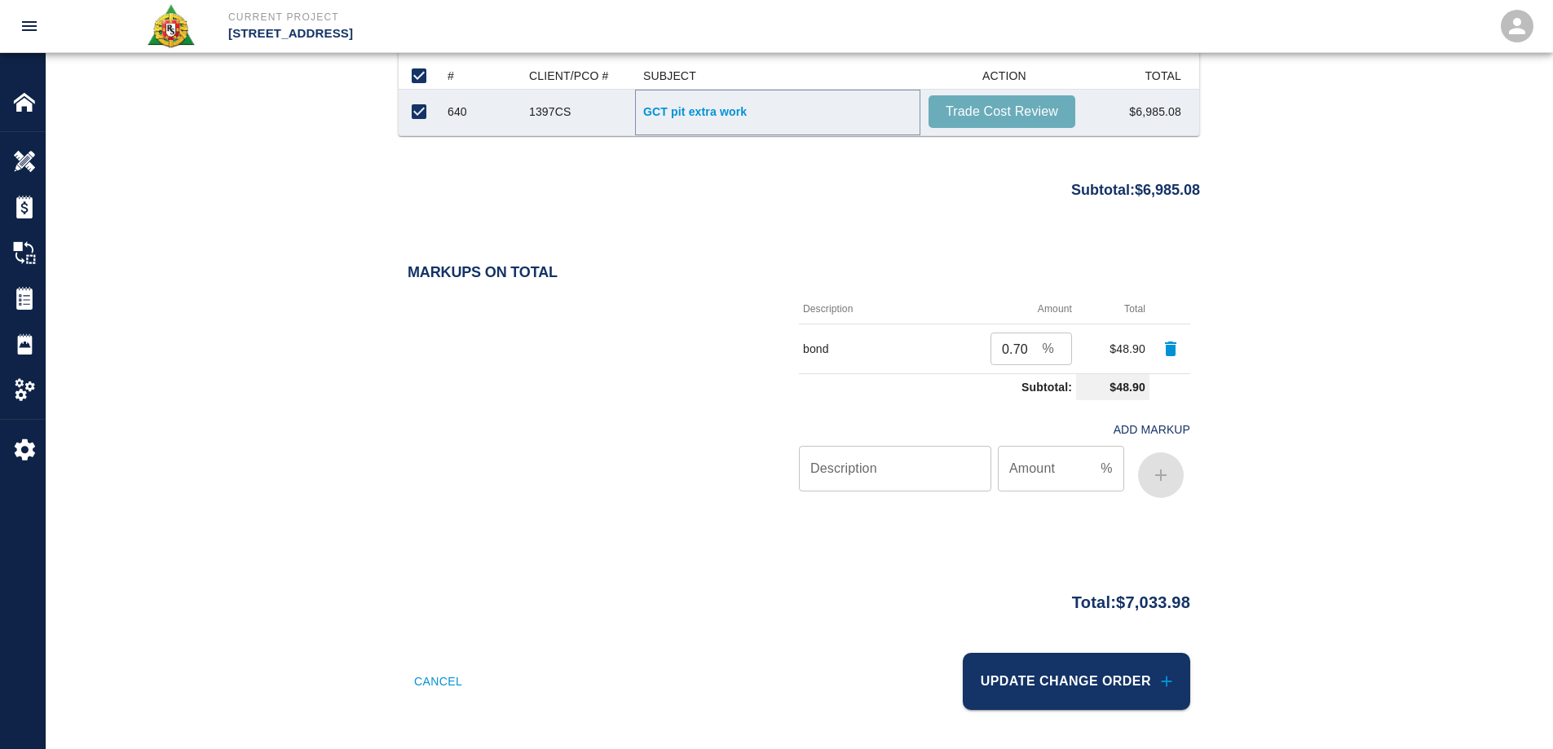
click at [709, 113] on link "GCT pit extra work" at bounding box center [777, 112] width 269 height 16
click at [1054, 676] on button "Update Change Order" at bounding box center [1077, 681] width 228 height 57
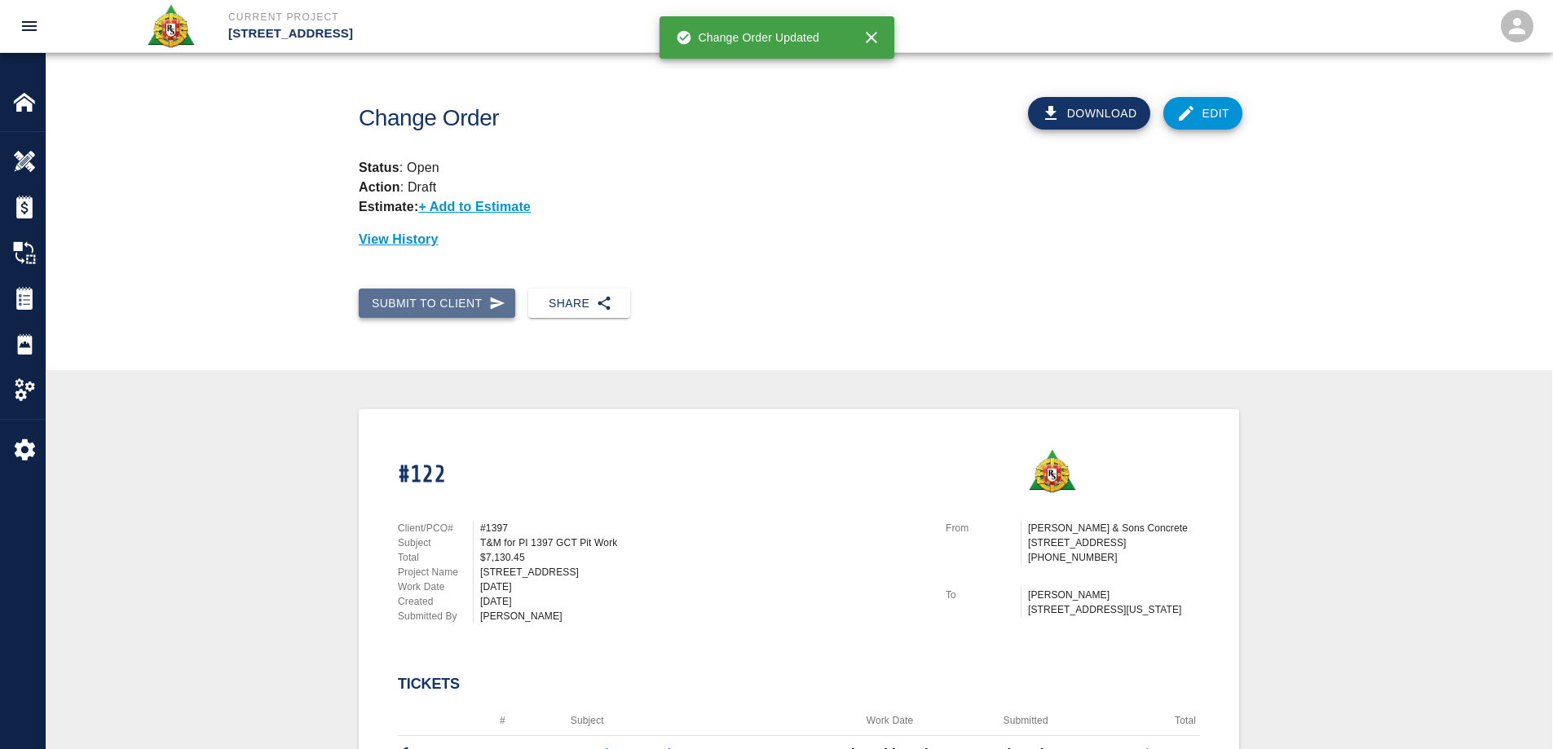
click at [418, 293] on button "Submit to Client" at bounding box center [437, 304] width 157 height 30
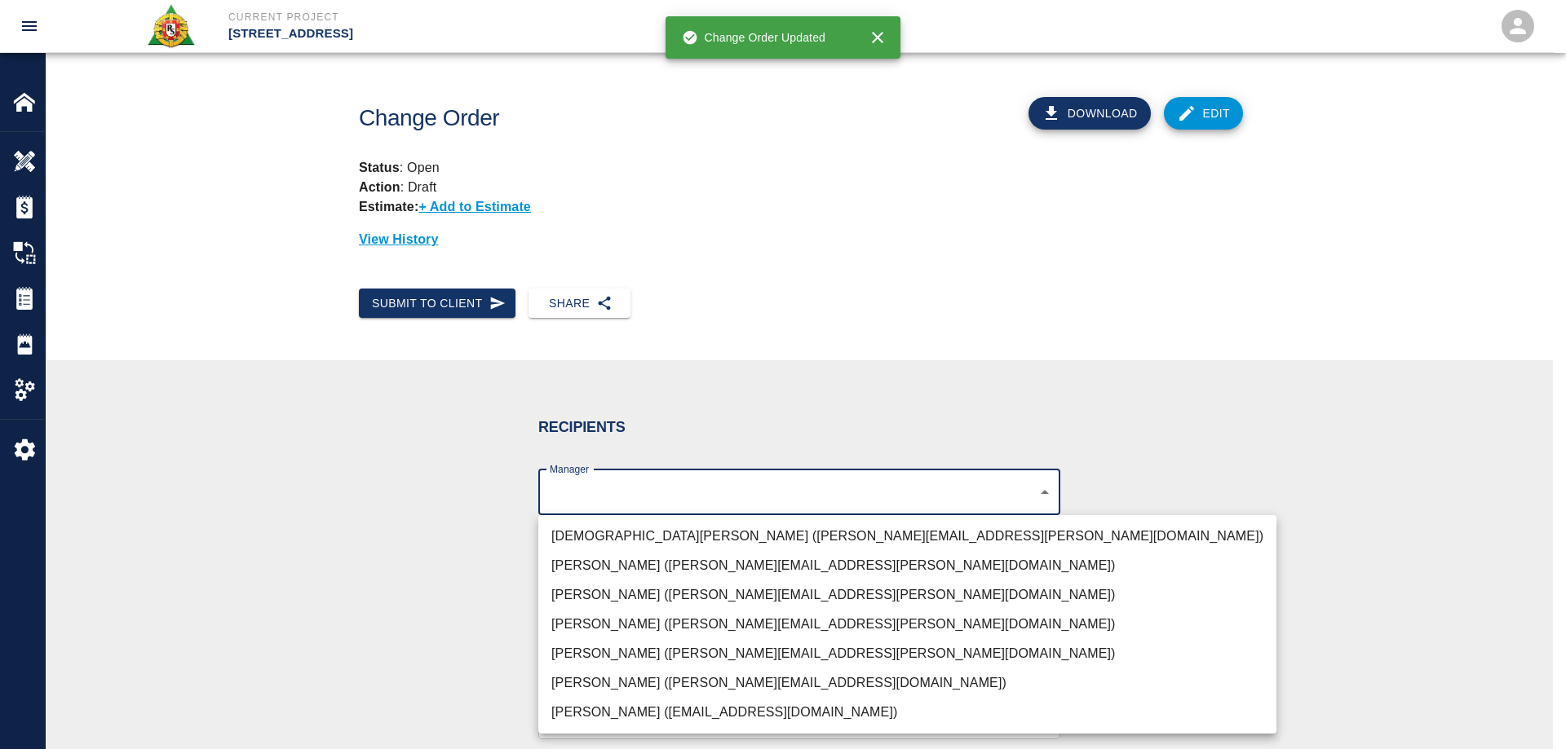
click at [575, 493] on body "Current Project 270 Park Ave Home 270 Park Ave Overview Estimates Change Orders…" at bounding box center [783, 374] width 1566 height 749
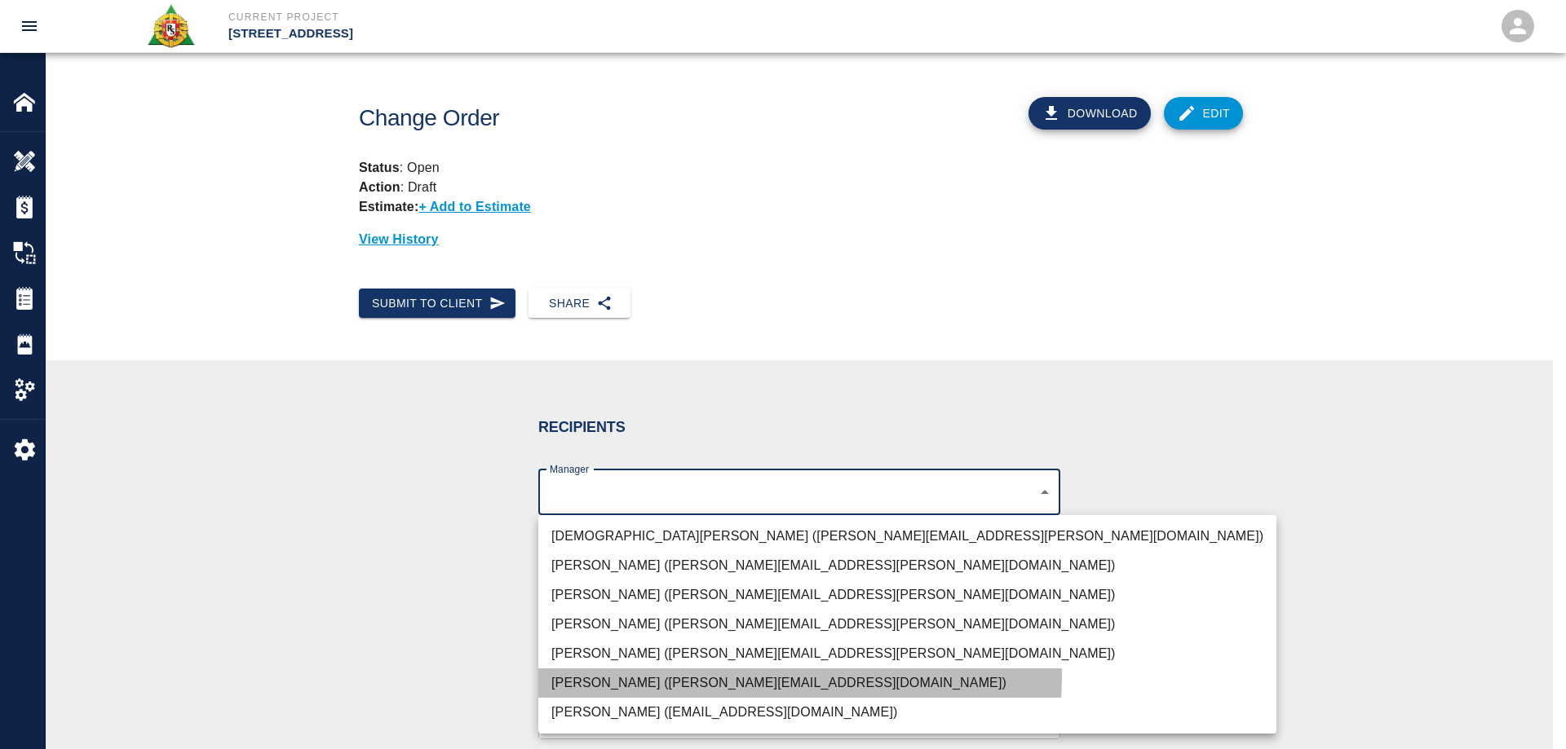
click at [595, 673] on li "Brian Daly (brian.daly1@aecom.com)" at bounding box center [907, 683] width 738 height 29
type input "85da188b-cc1c-4675-87f9-ec2c37837295"
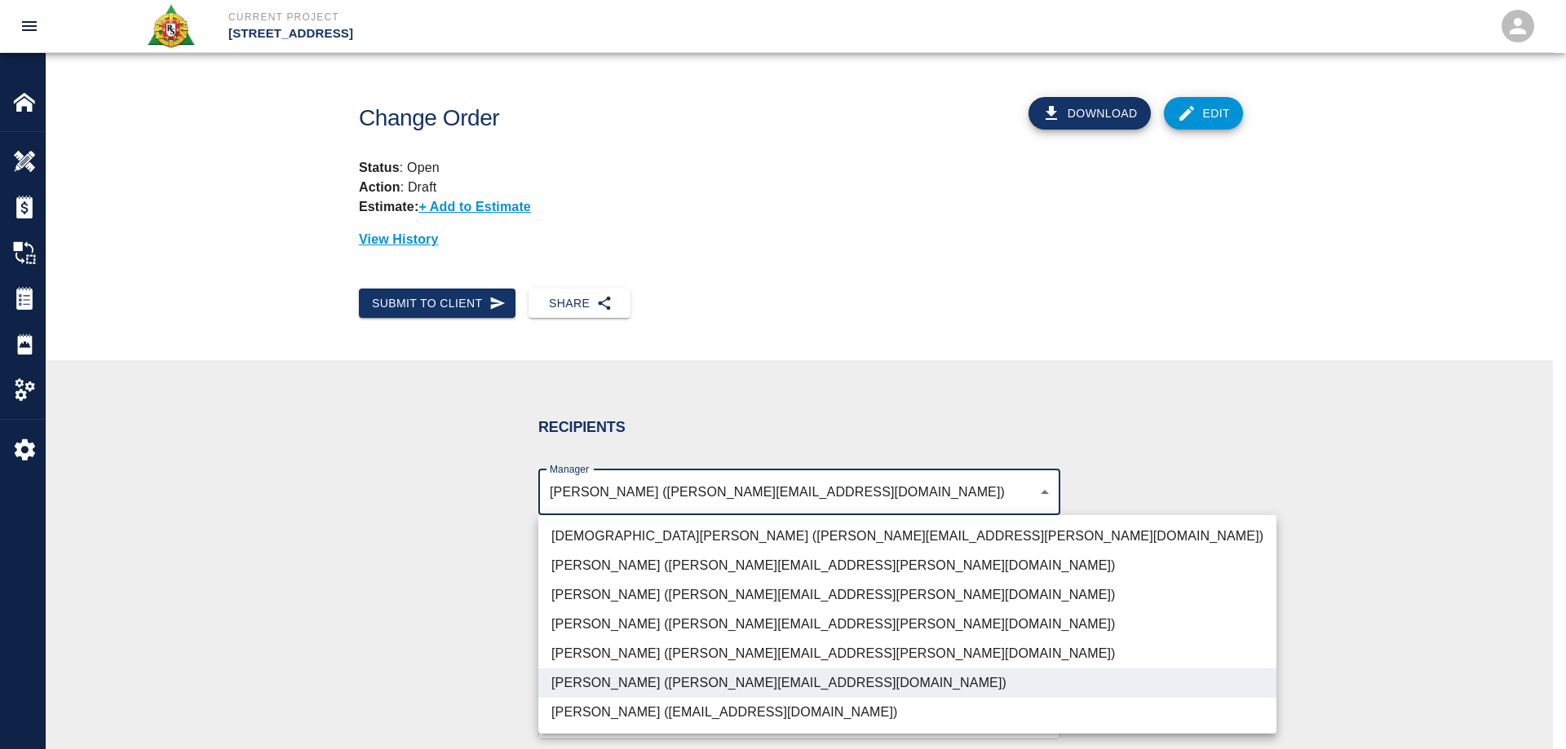
click at [400, 608] on div at bounding box center [783, 374] width 1566 height 749
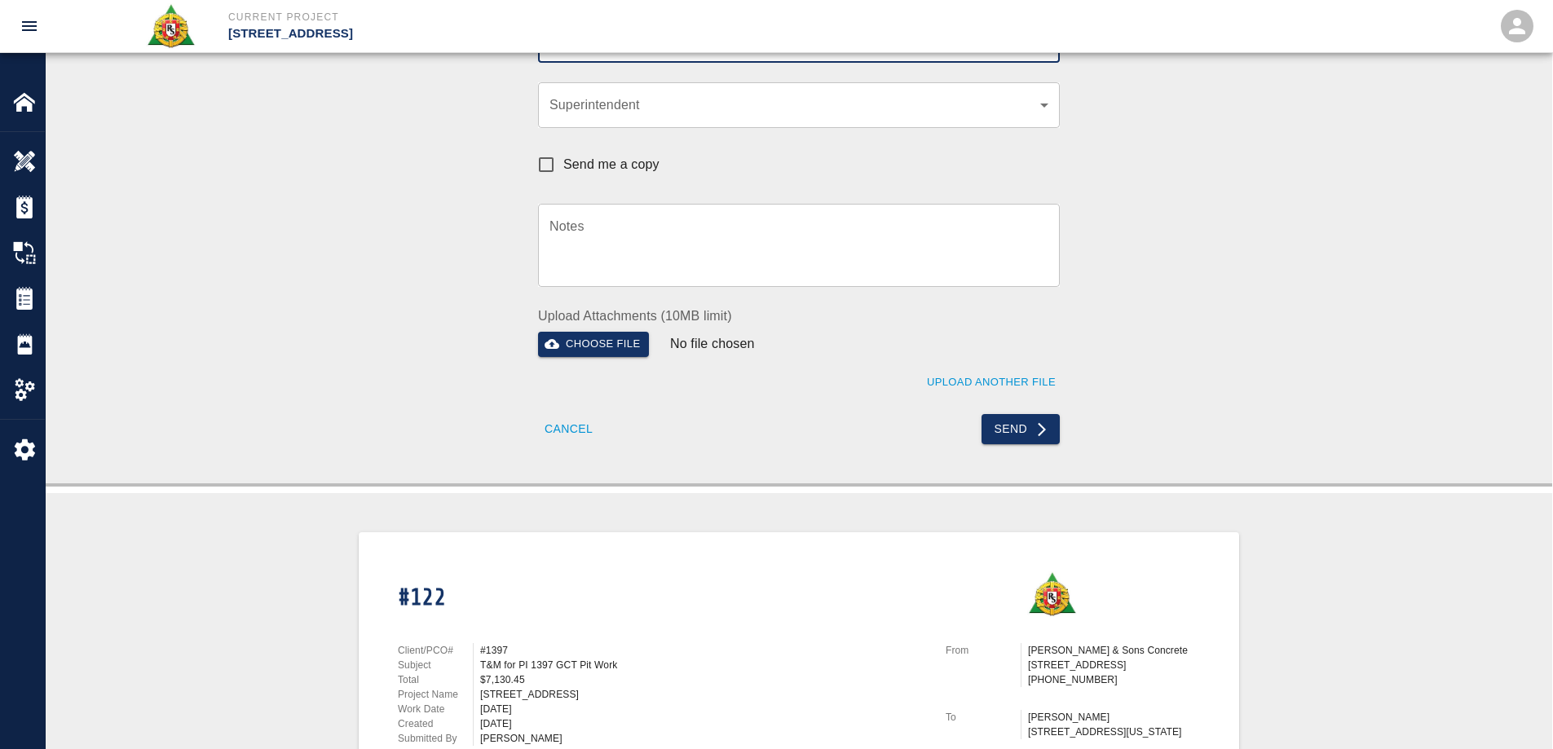
scroll to position [489, 0]
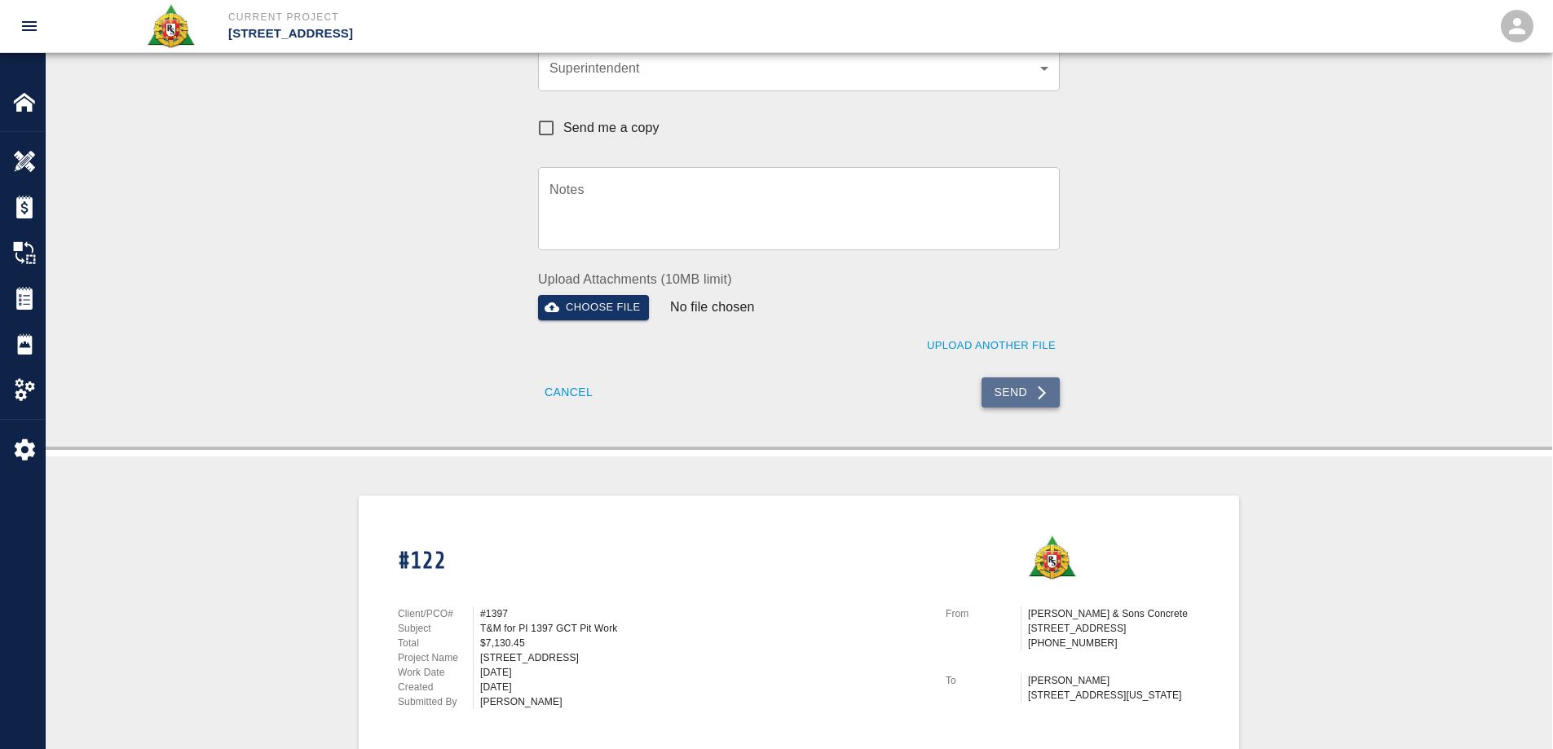
click at [1009, 390] on button "Send" at bounding box center [1021, 393] width 79 height 30
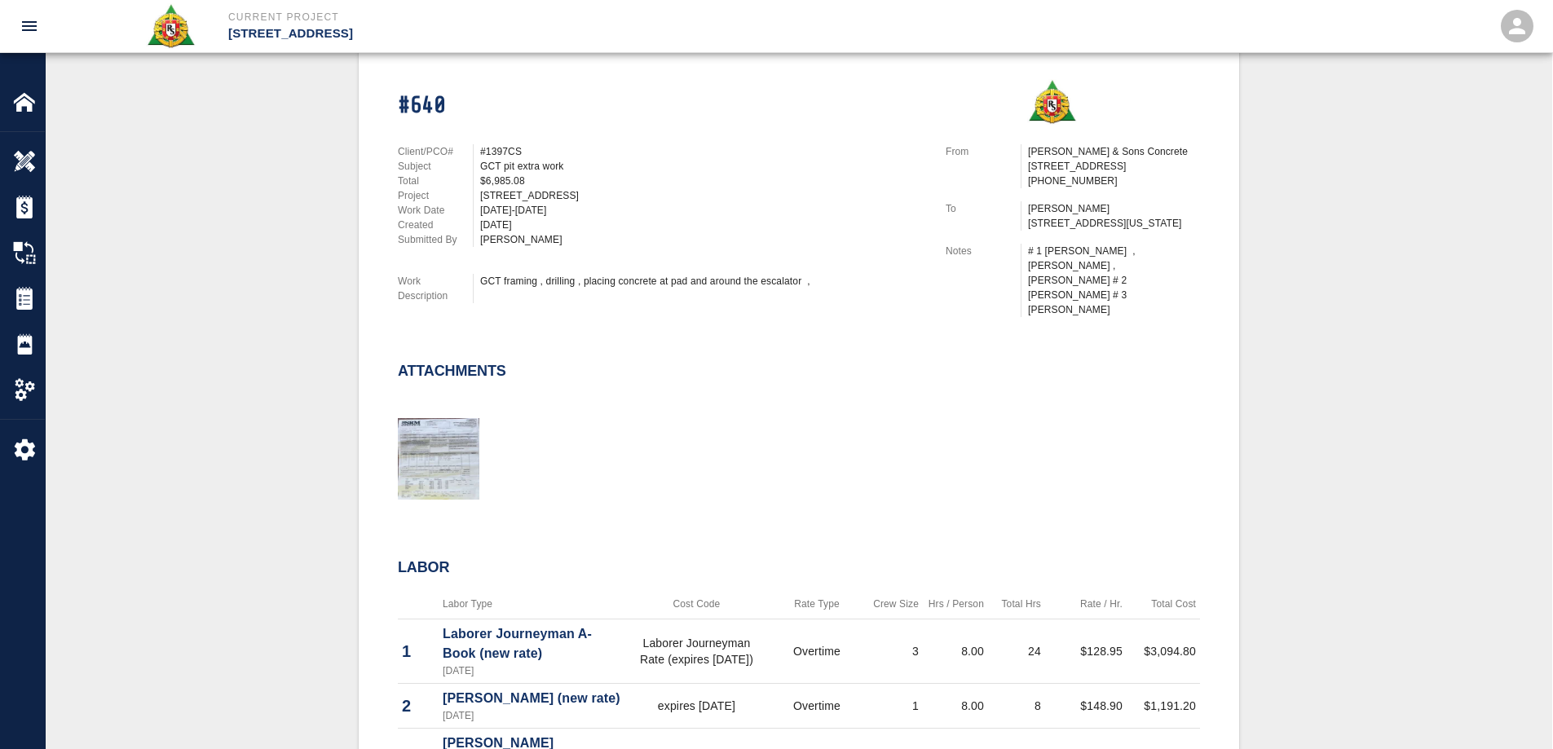
scroll to position [163, 0]
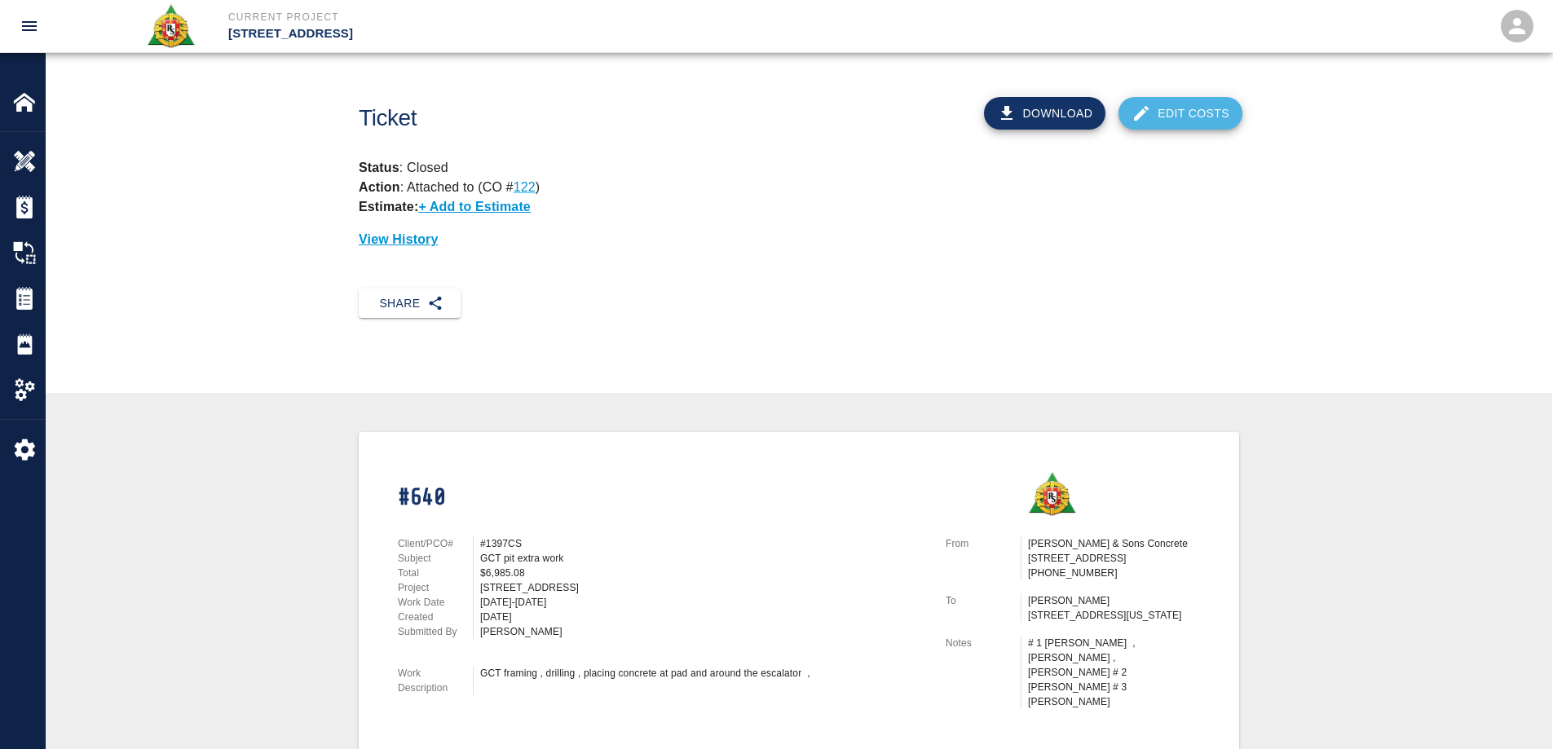
click at [1186, 108] on link "Edit Costs" at bounding box center [1181, 113] width 124 height 33
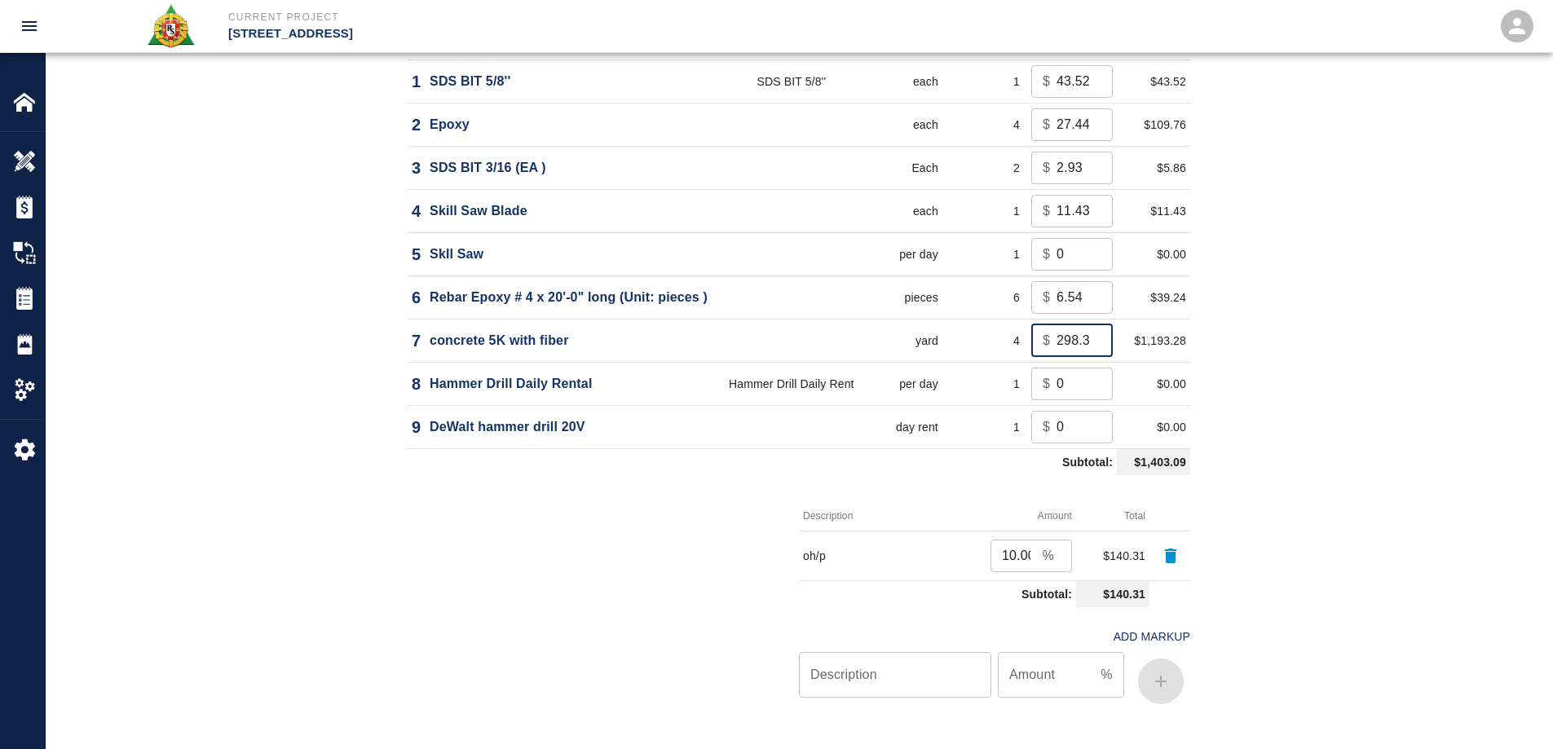
drag, startPoint x: 1088, startPoint y: 338, endPoint x: 1032, endPoint y: 342, distance: 55.6
click at [1032, 342] on div "$ 298.32 ​" at bounding box center [1073, 341] width 82 height 33
drag, startPoint x: 1069, startPoint y: 344, endPoint x: 978, endPoint y: 360, distance: 92.8
click at [978, 360] on tr "7 concrete 5K with fiber yard 4 $ 2 ​ $8.00" at bounding box center [799, 340] width 783 height 43
click at [1257, 340] on div "Material Type Cost Code Unit of Measure Quantity Rate/Unit Total Cost 1 SDS BIT…" at bounding box center [799, 348] width 1507 height 803
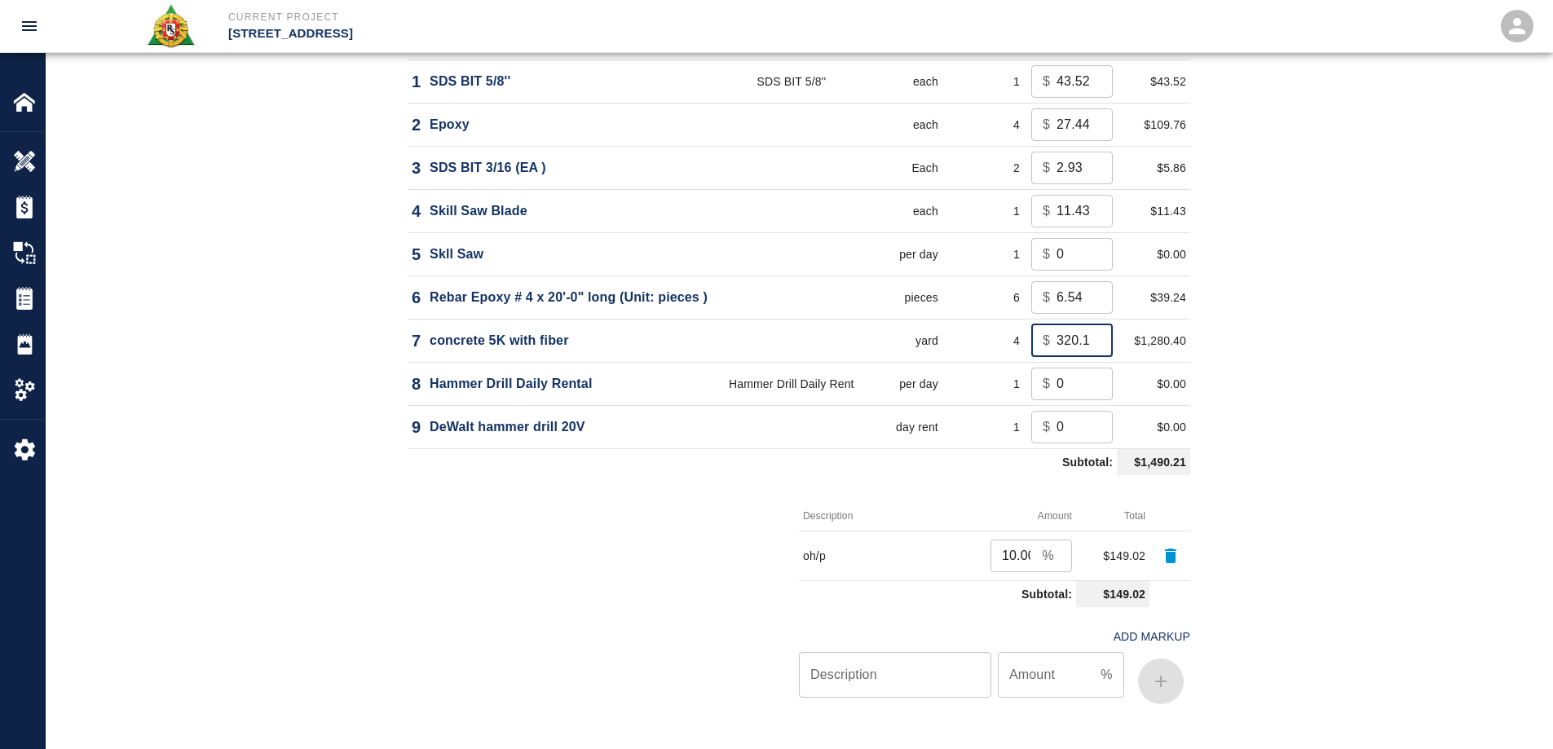
click at [1088, 338] on input "320.10" at bounding box center [1085, 341] width 56 height 33
type input "320.0930"
click at [1231, 342] on div "Material Type Cost Code Unit of Measure Quantity Rate/Unit Total Cost 1 SDS BIT…" at bounding box center [799, 329] width 881 height 764
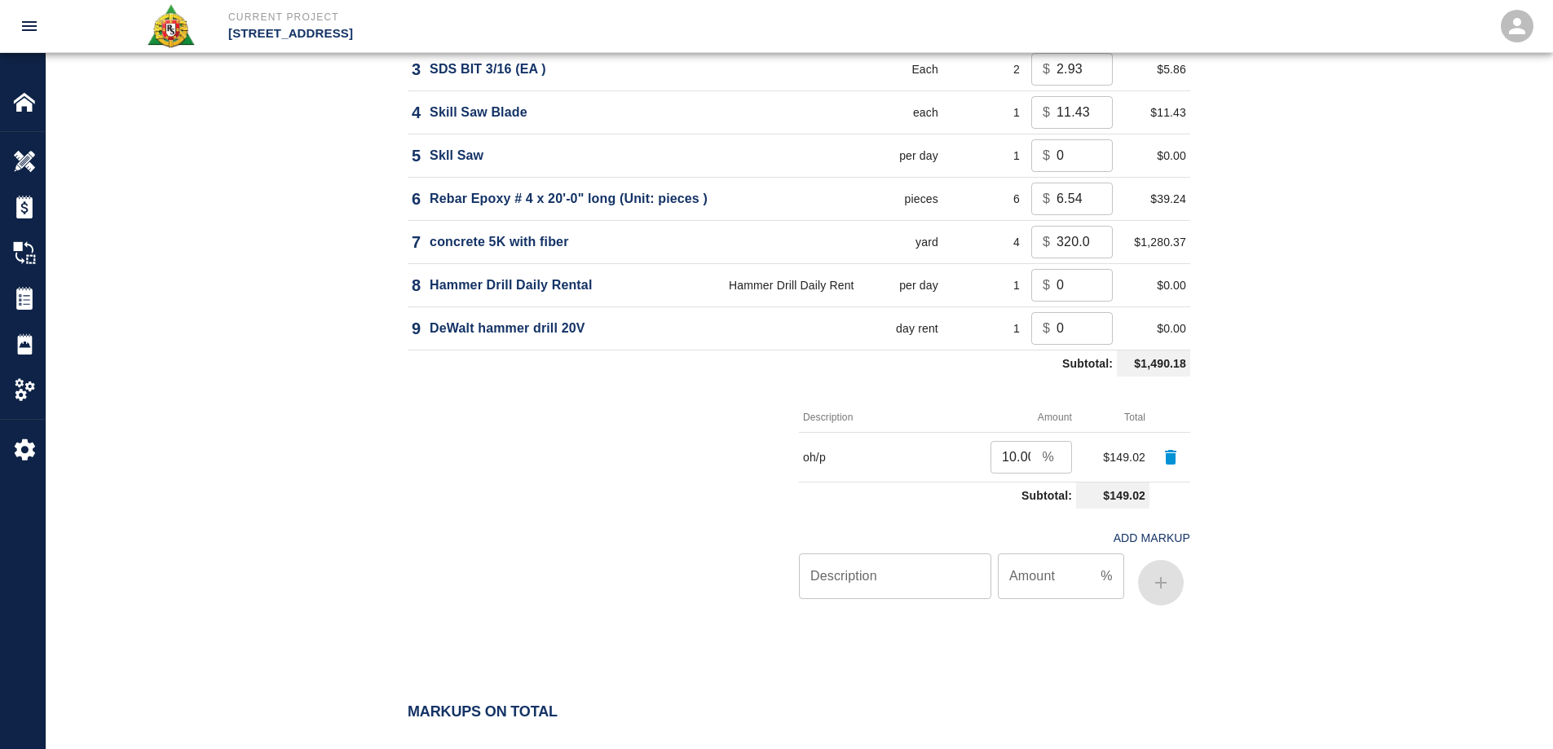
scroll to position [1876, 0]
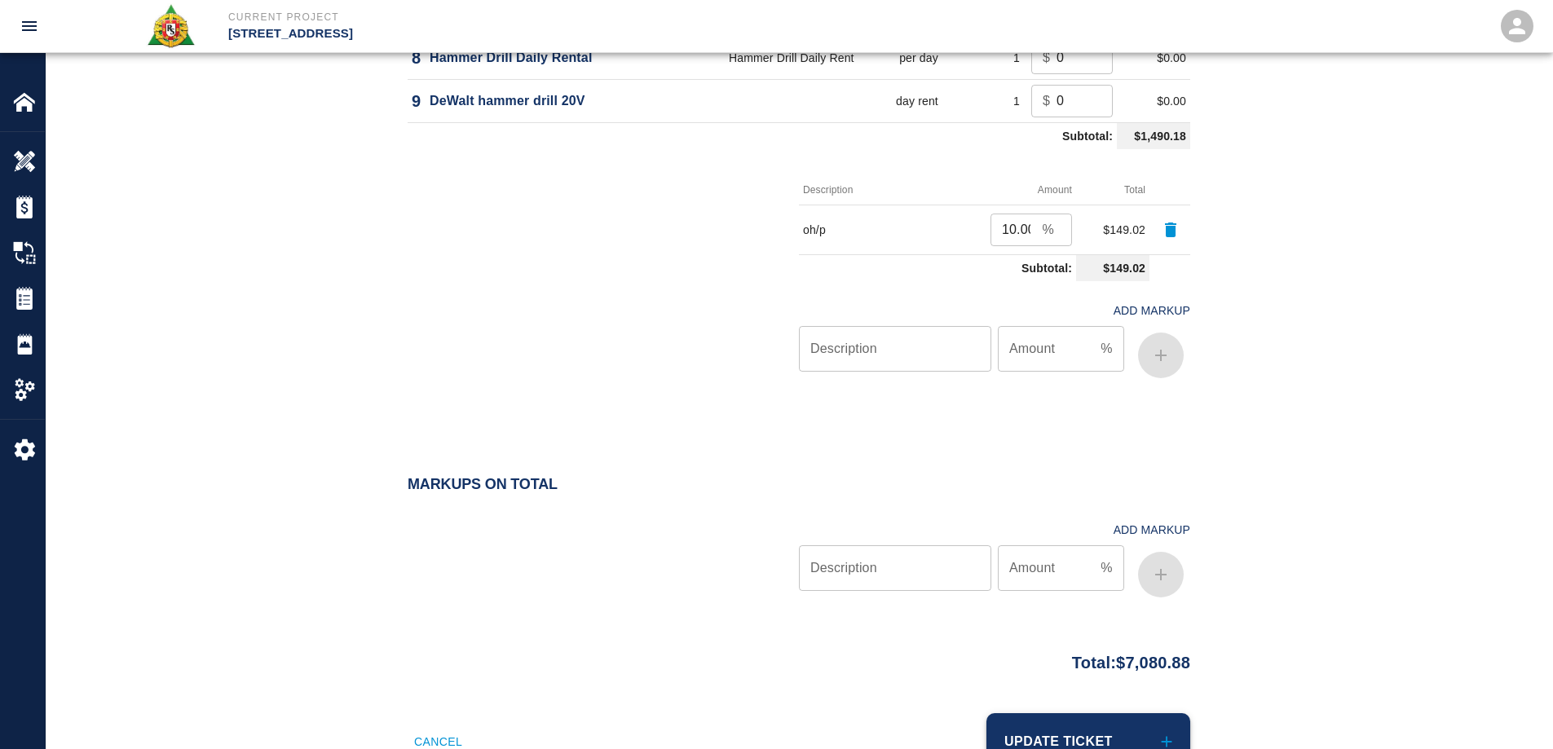
click at [1046, 734] on button "Update Ticket" at bounding box center [1089, 742] width 204 height 57
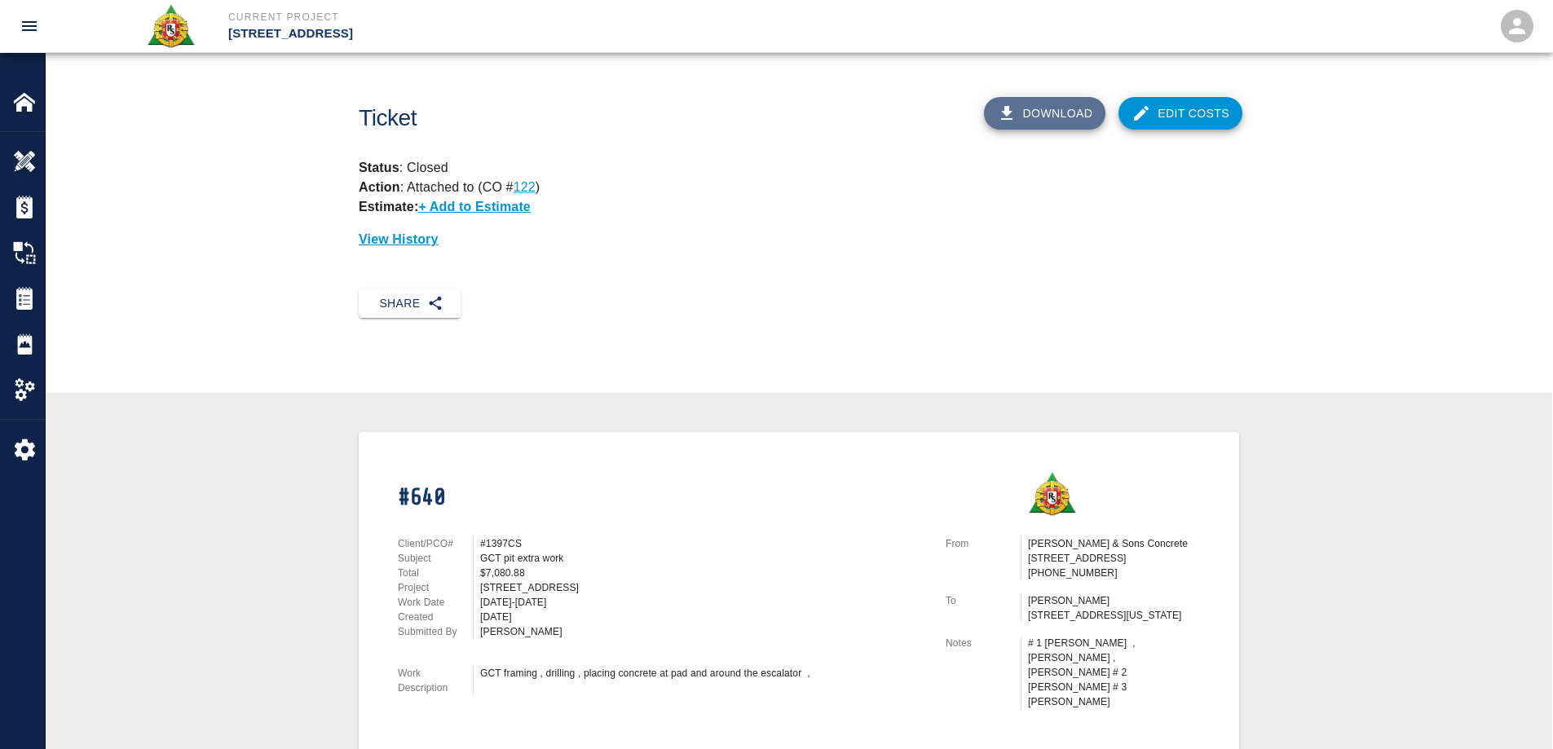
click at [1050, 107] on button "Download" at bounding box center [1045, 113] width 122 height 33
click at [33, 302] on img at bounding box center [24, 298] width 23 height 23
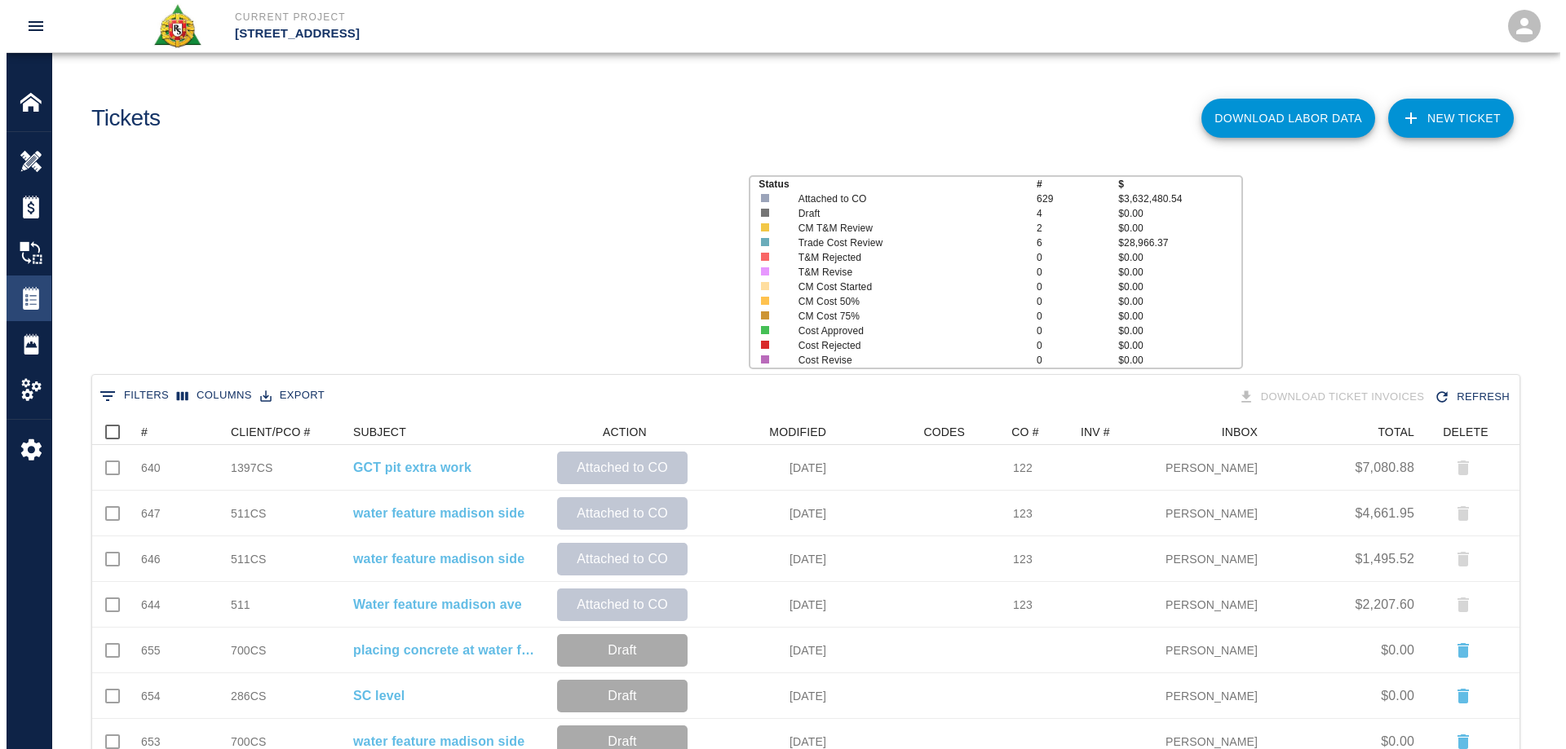
scroll to position [927, 1415]
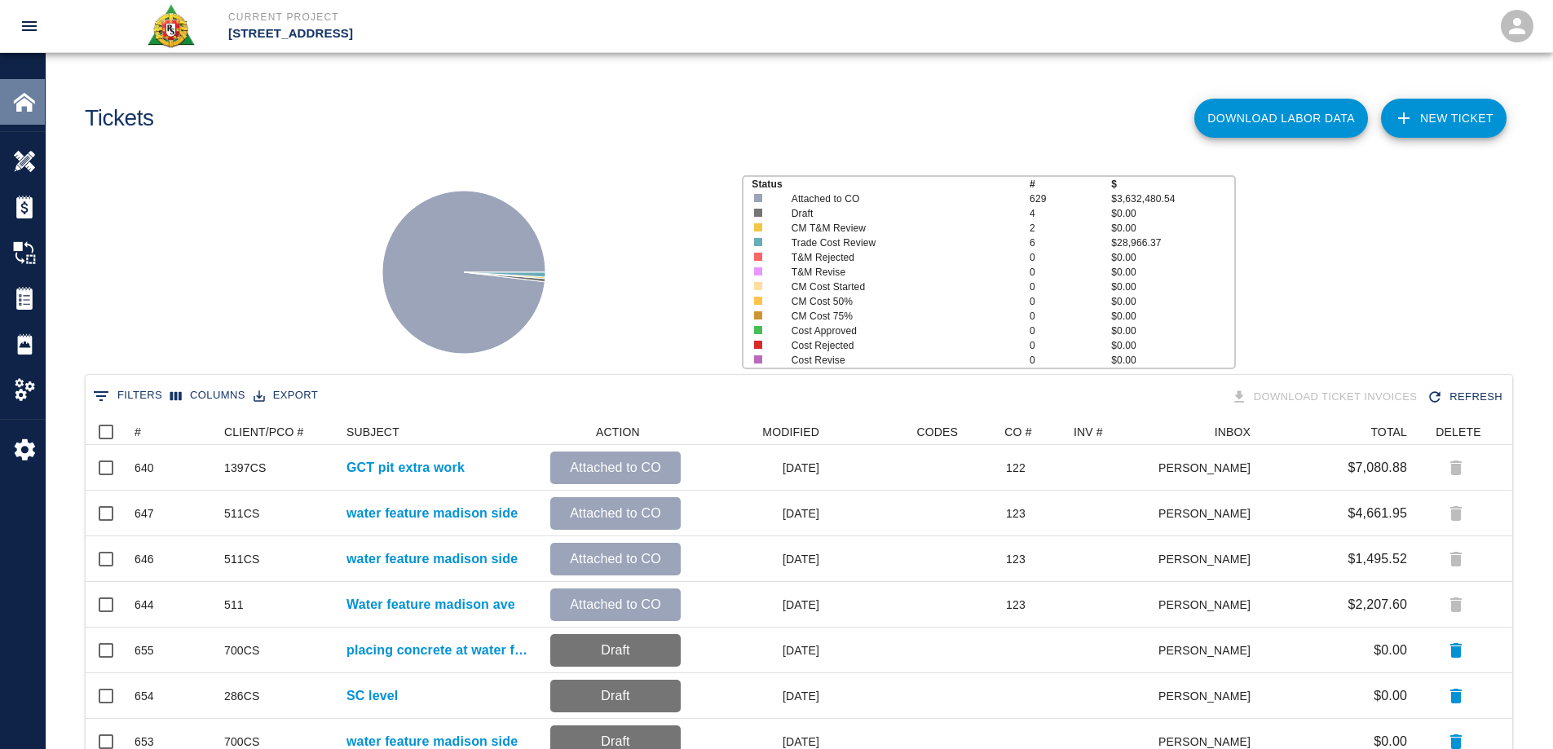
click at [31, 104] on img at bounding box center [24, 102] width 23 height 23
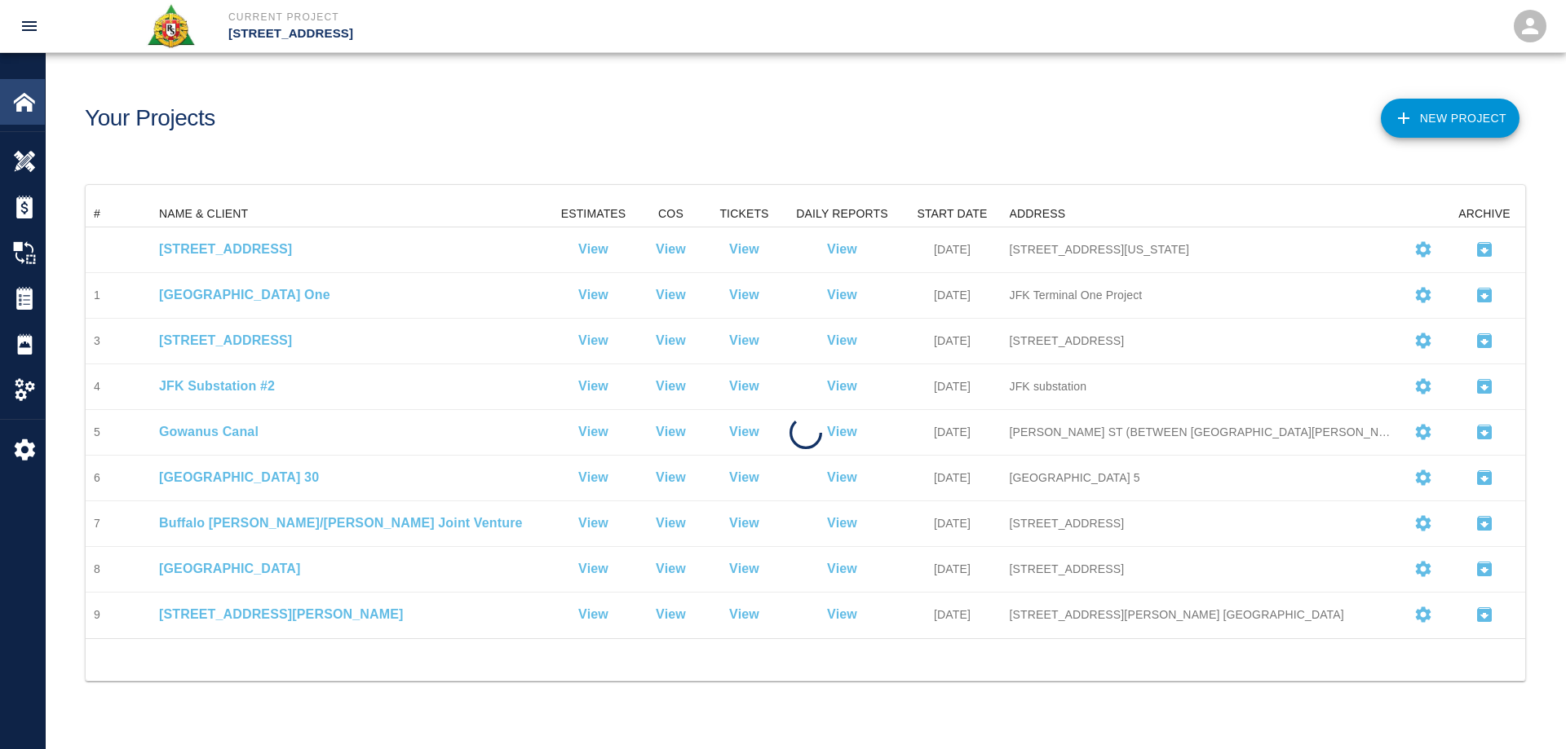
scroll to position [425, 1427]
